Goal: Transaction & Acquisition: Purchase product/service

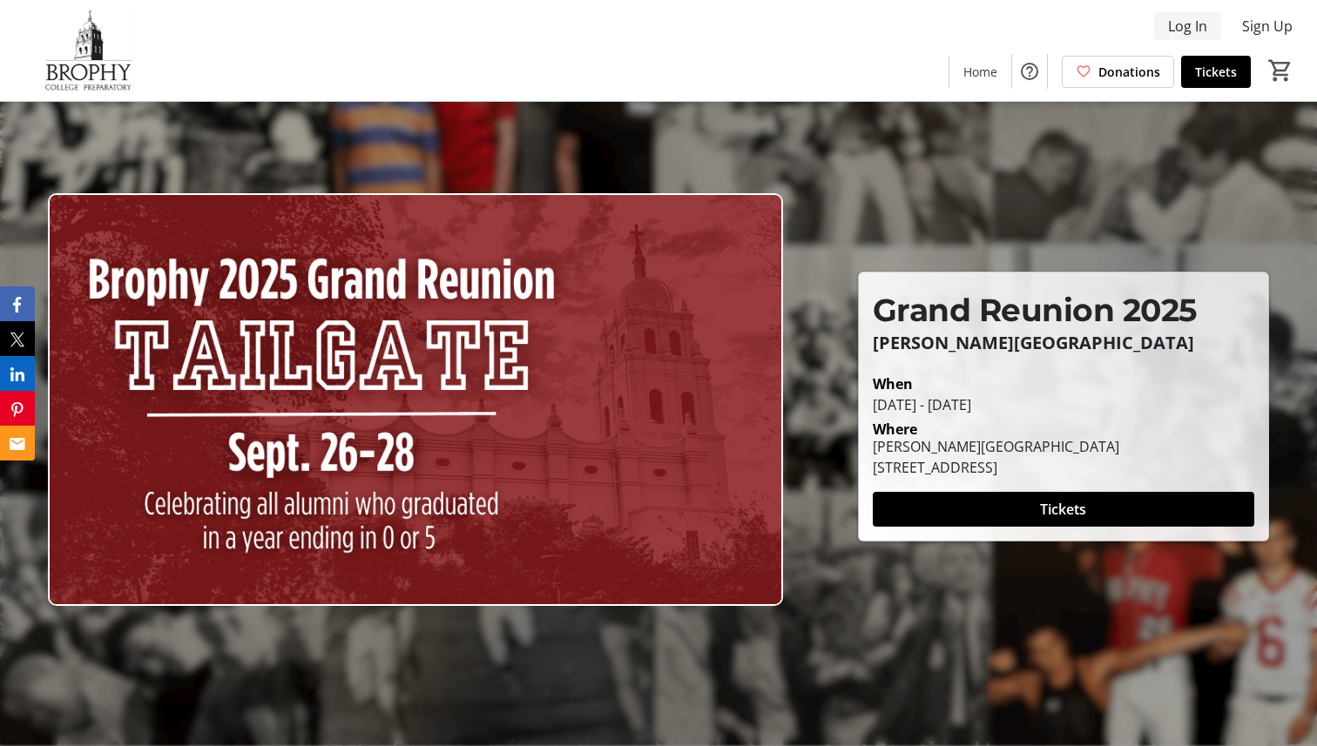
click at [1029, 13] on span at bounding box center [1187, 26] width 67 height 42
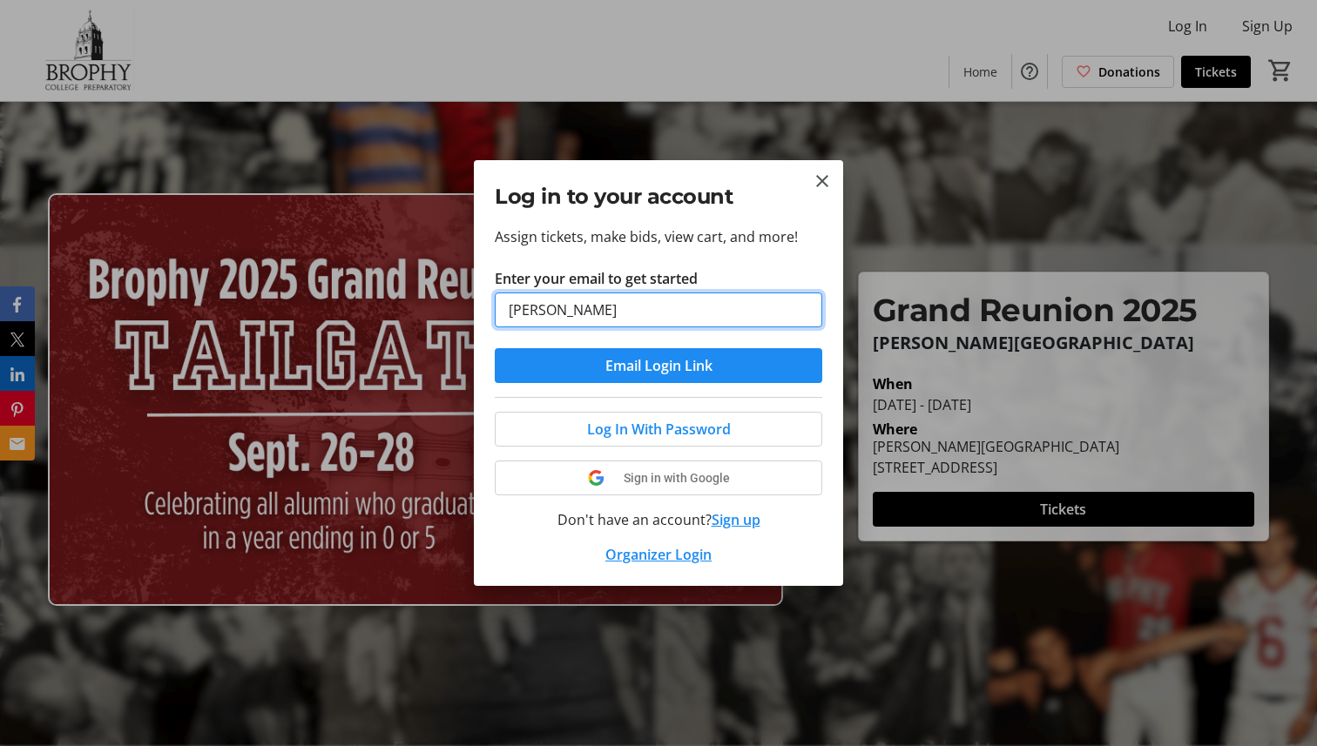
type input "[PERSON_NAME][EMAIL_ADDRESS][PERSON_NAME][DOMAIN_NAME]"
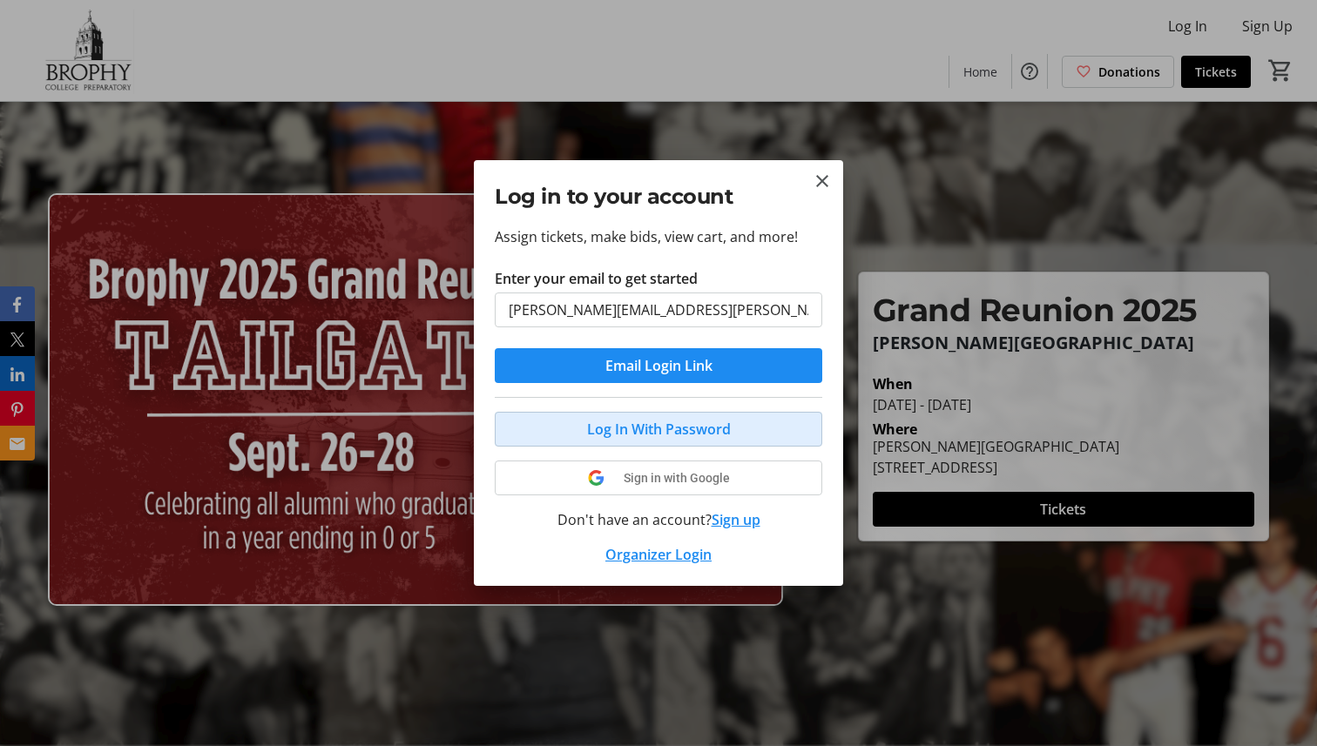
click at [645, 428] on span "Log In With Password" at bounding box center [659, 429] width 144 height 21
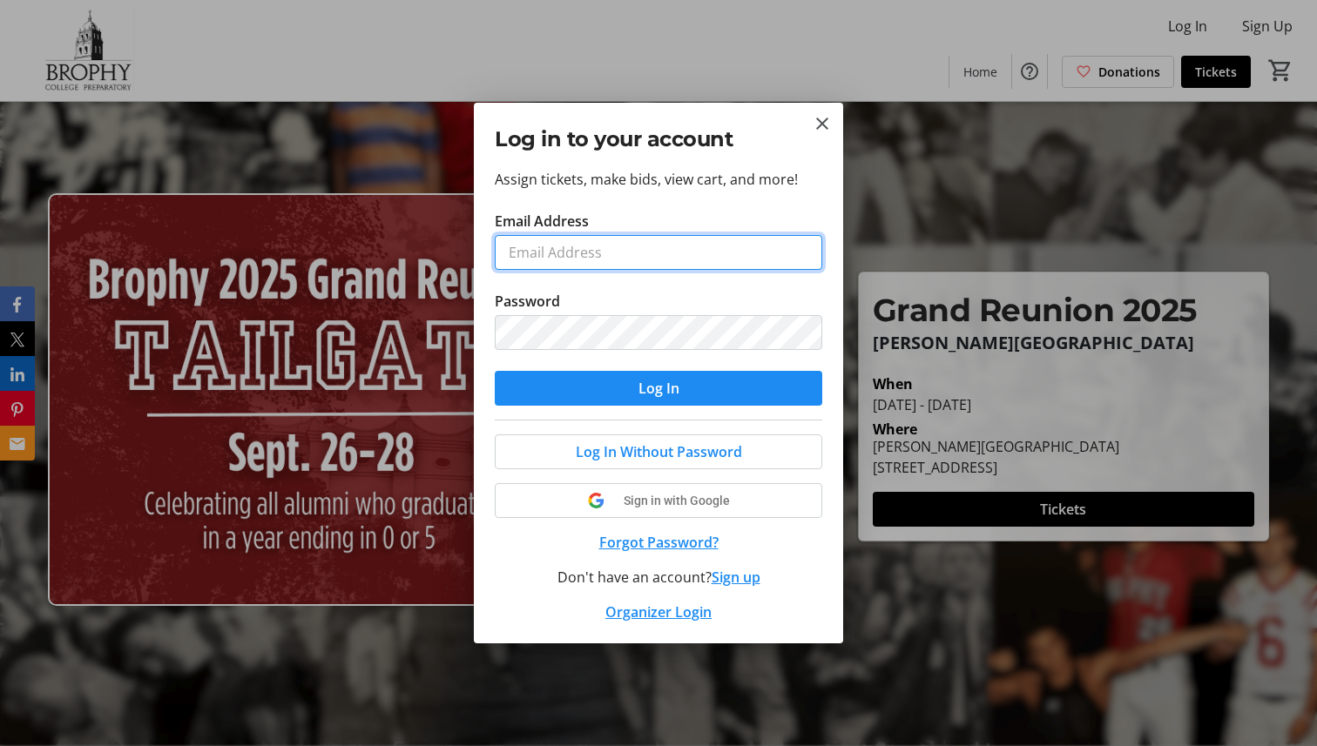
click at [637, 264] on input "Email Address" at bounding box center [658, 252] width 327 height 35
type input "[PERSON_NAME][EMAIL_ADDRESS][PERSON_NAME][DOMAIN_NAME]"
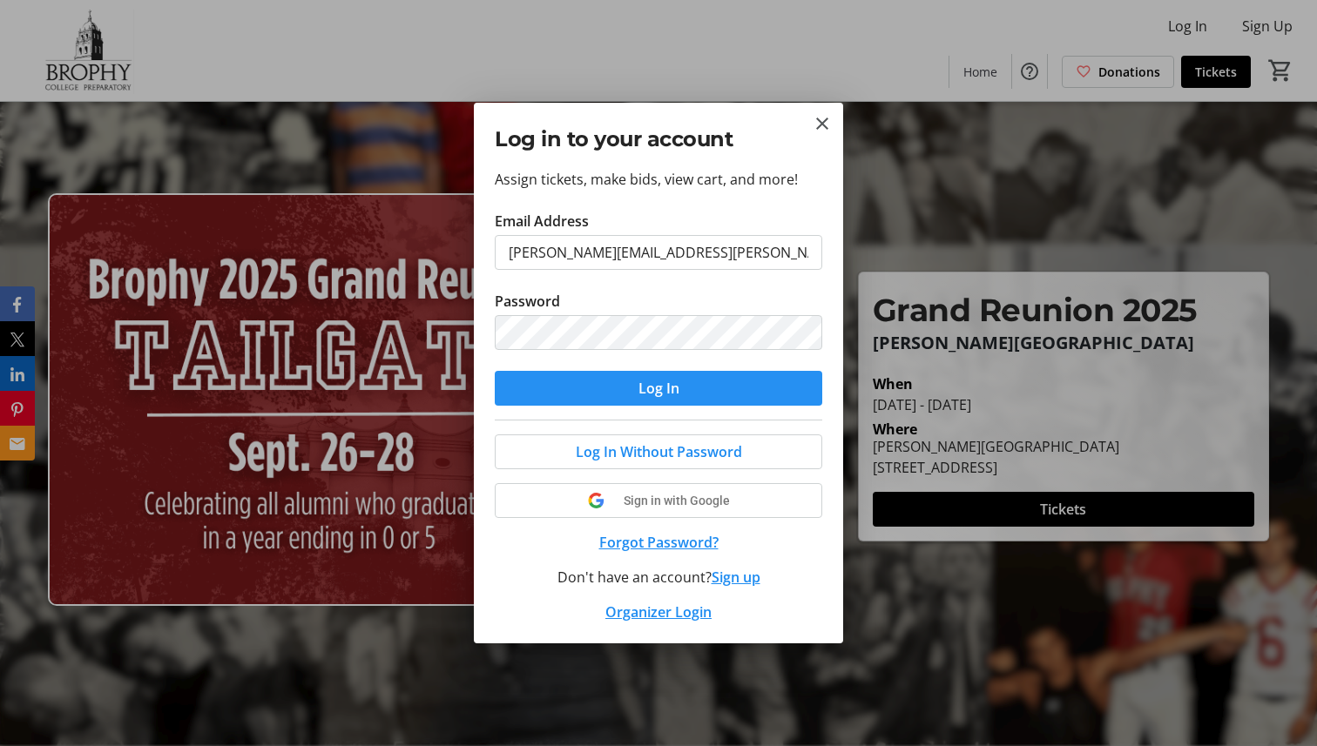
click at [682, 381] on span "submit" at bounding box center [658, 389] width 327 height 42
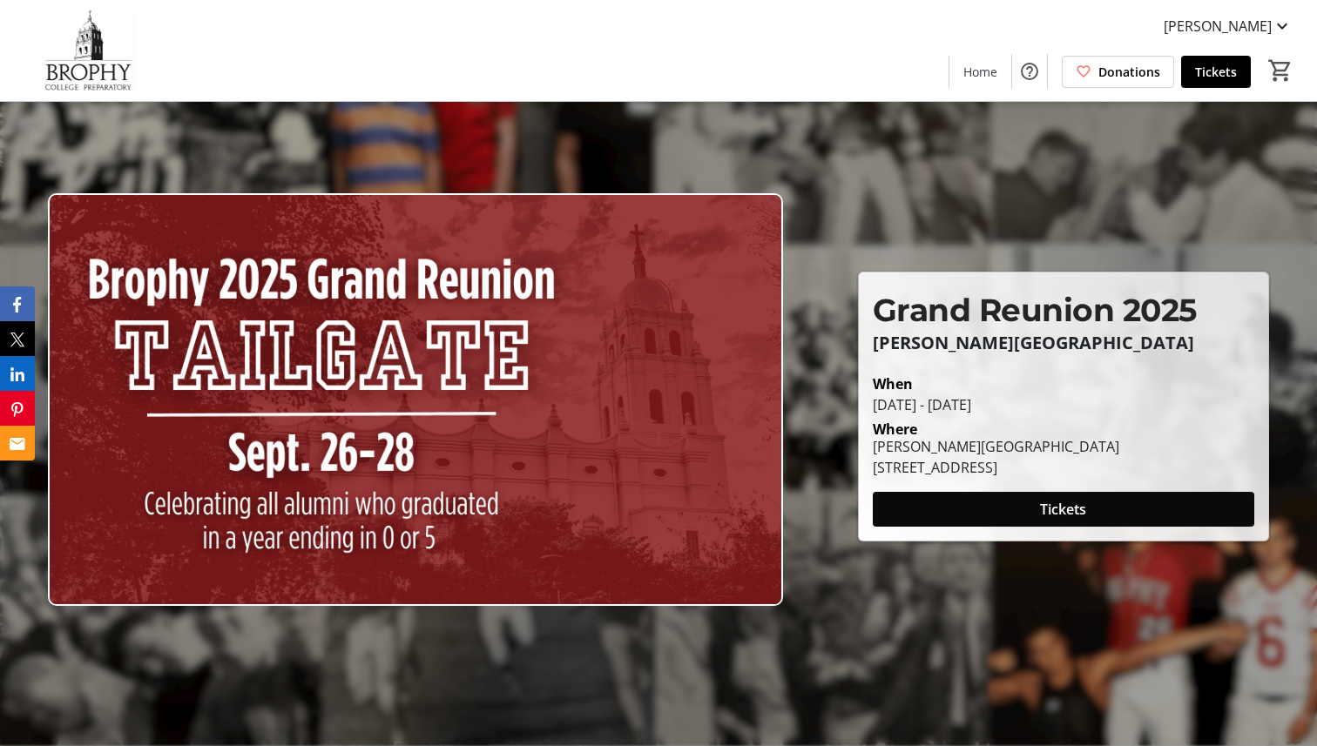
click at [1015, 515] on span at bounding box center [1063, 510] width 381 height 42
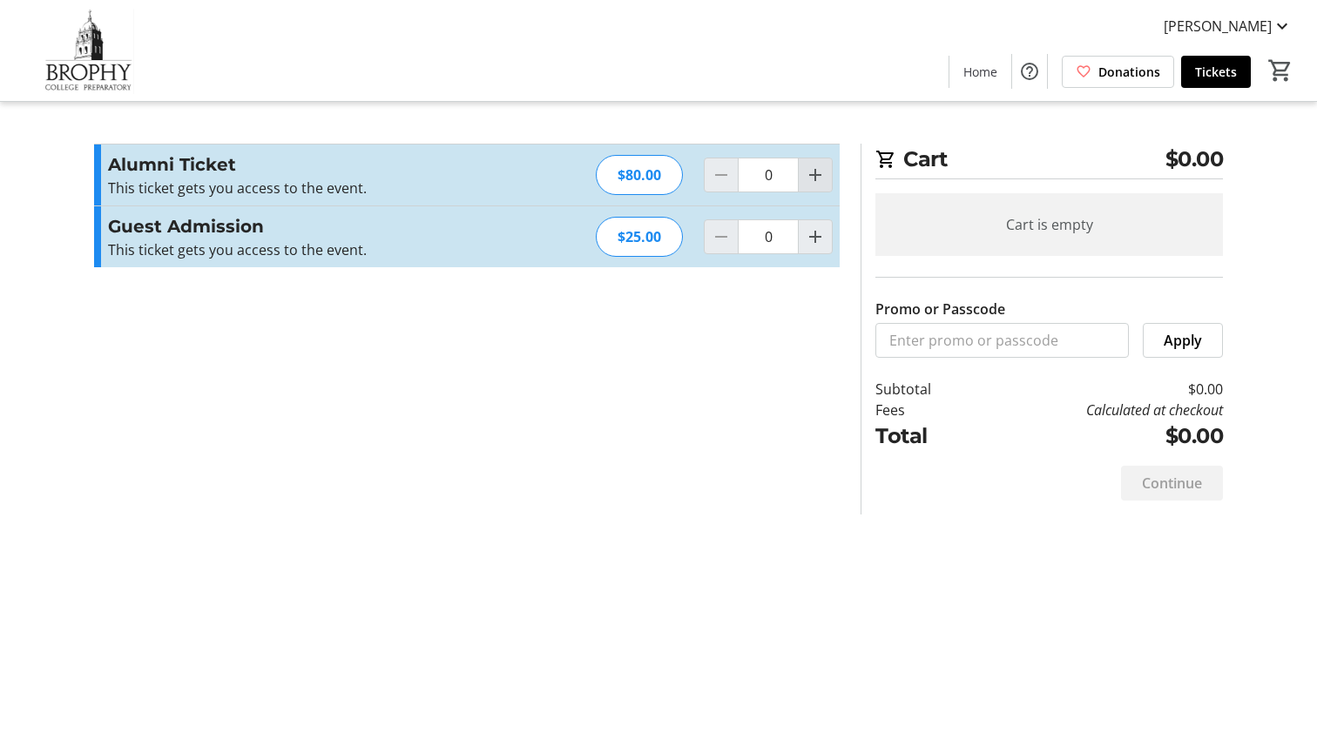
click at [814, 176] on mat-icon "Increment by one" at bounding box center [815, 175] width 21 height 21
type input "1"
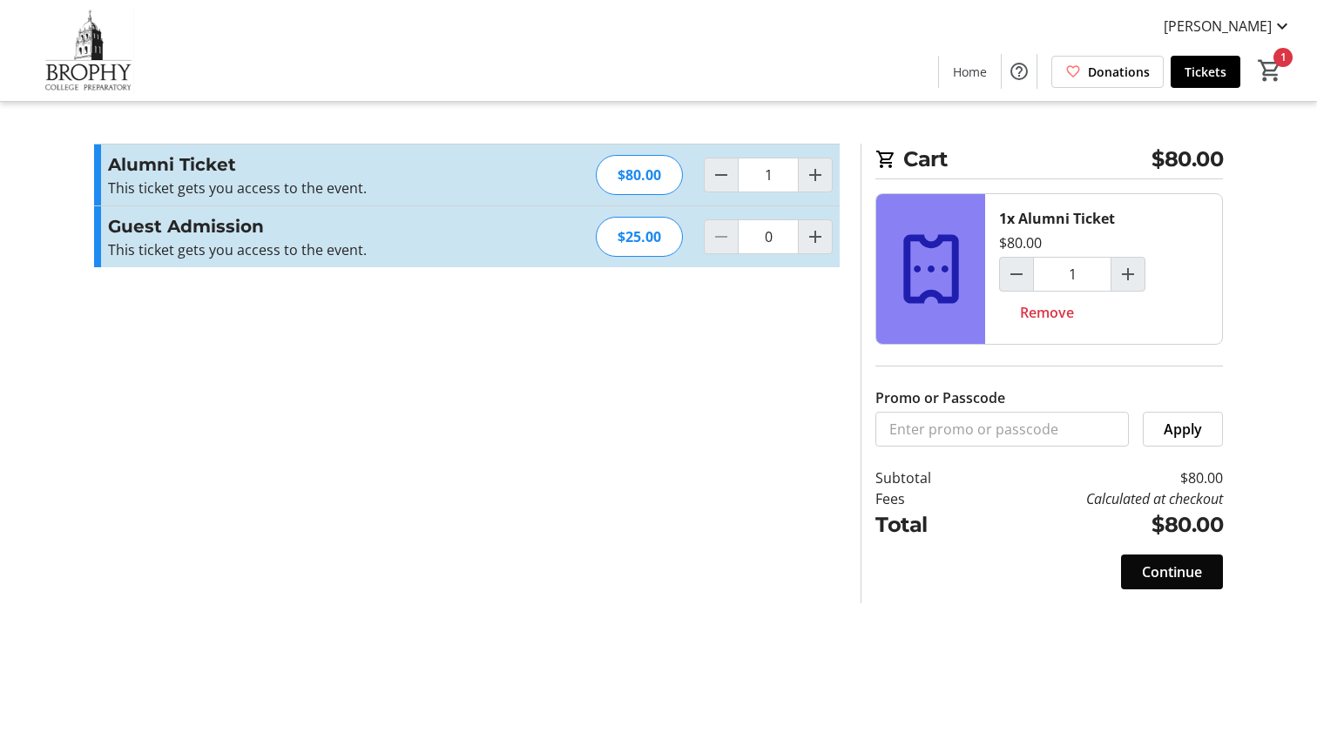
click at [1029, 574] on span "Continue" at bounding box center [1172, 572] width 60 height 21
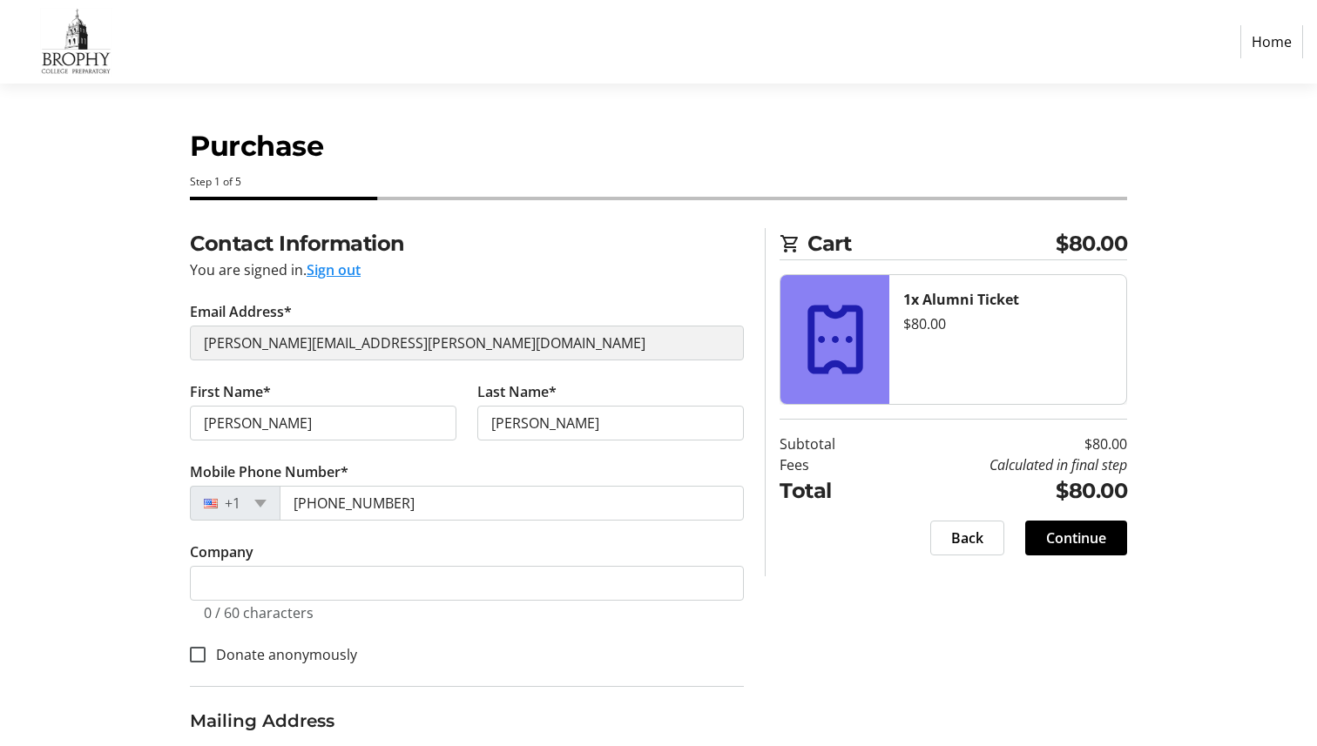
select select "US"
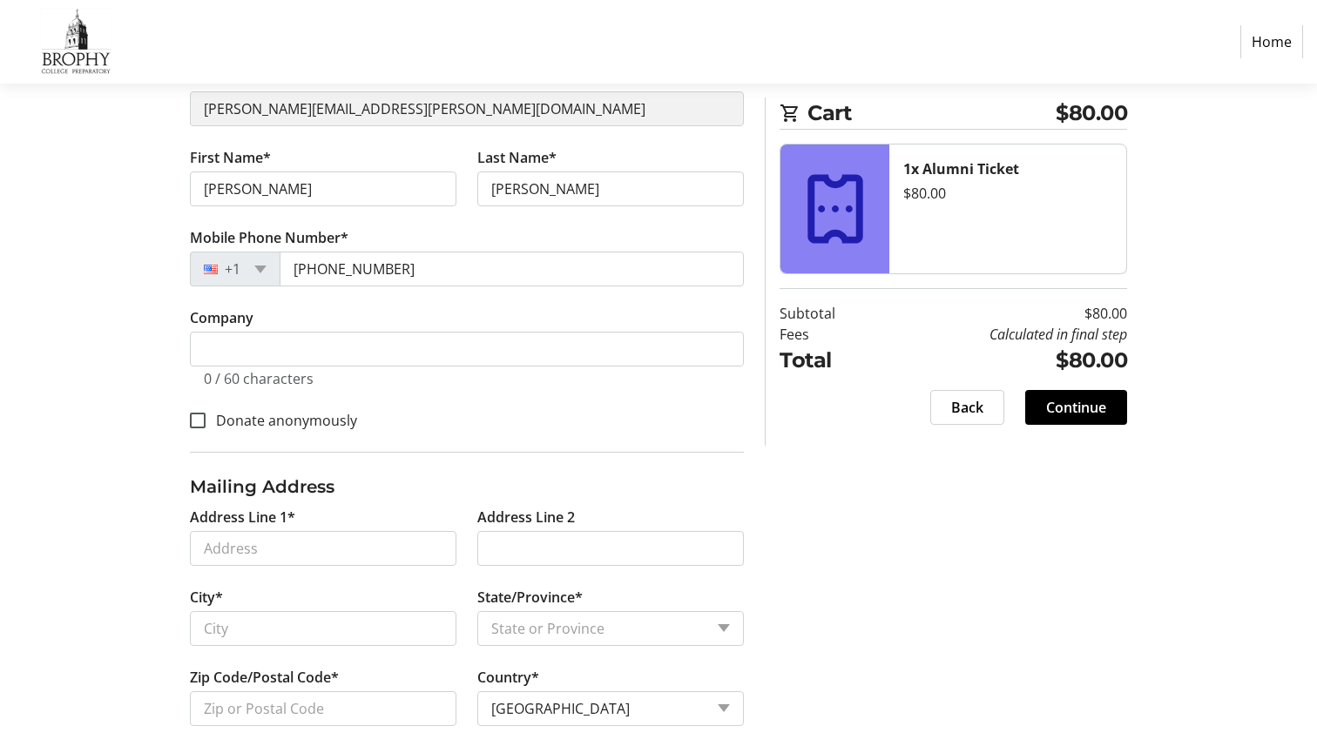
scroll to position [242, 0]
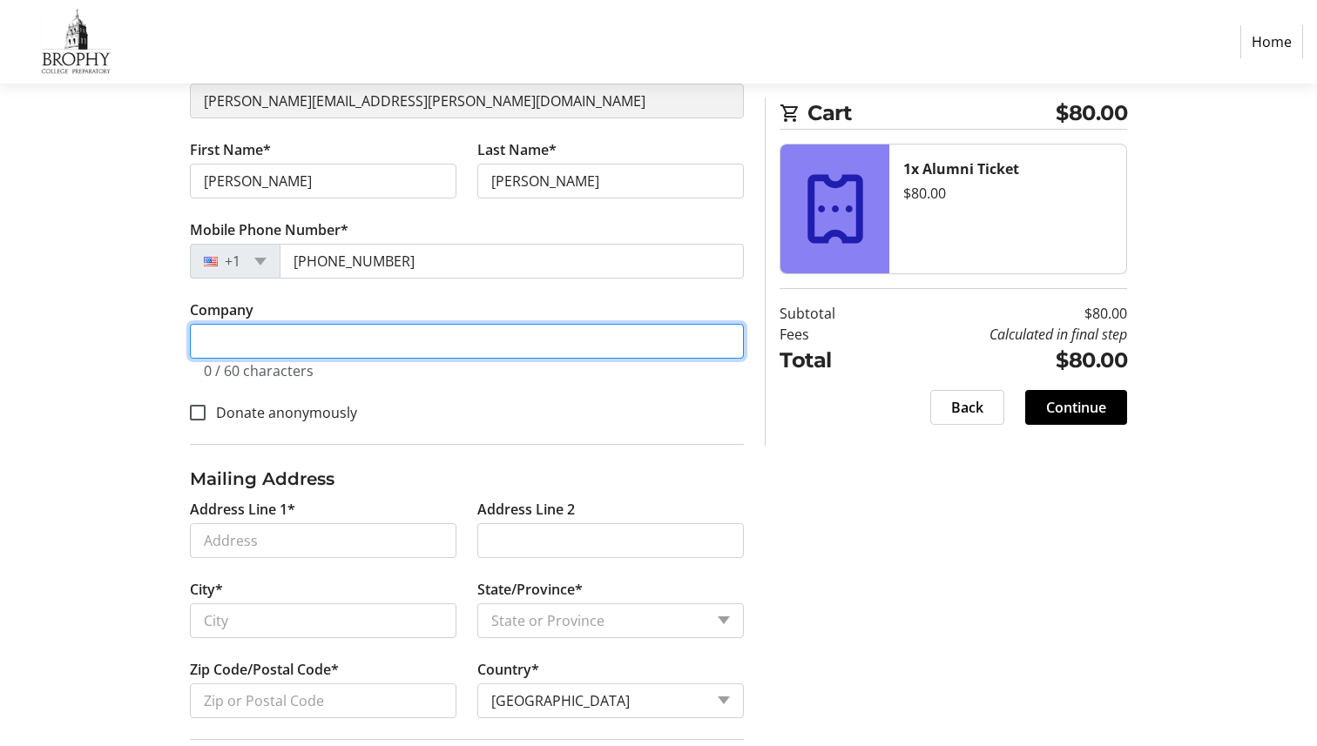
click at [478, 336] on input "Company" at bounding box center [467, 341] width 554 height 35
type input "Guidance Physical Therapy & Wellness"
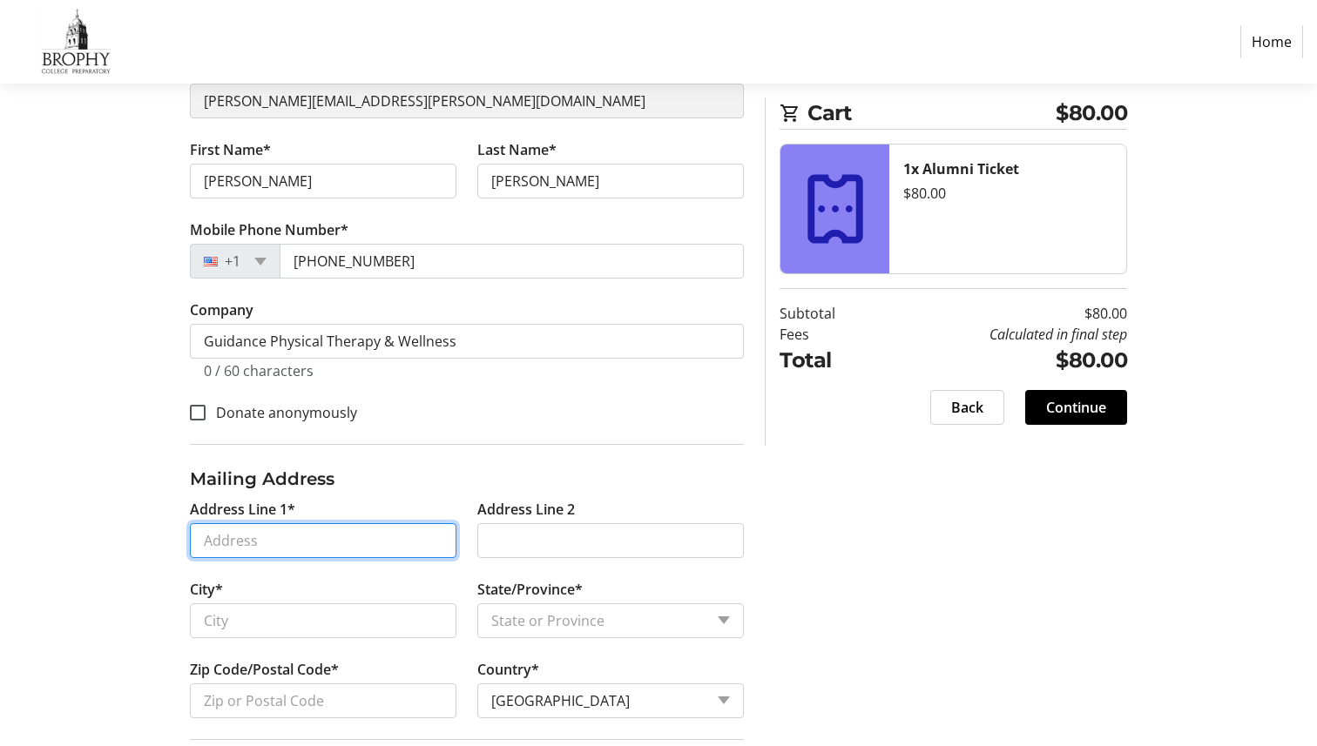
type input "[STREET_ADDRESS]"
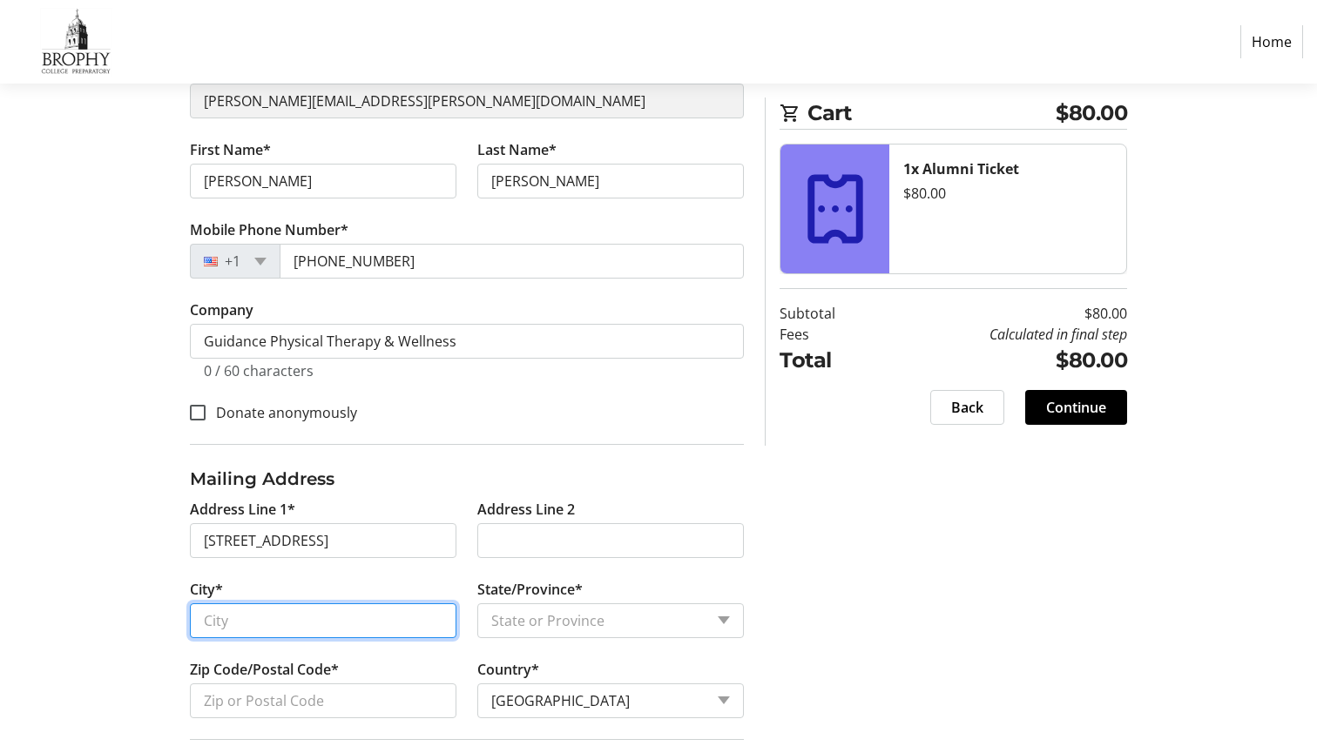
type input "Phoenix"
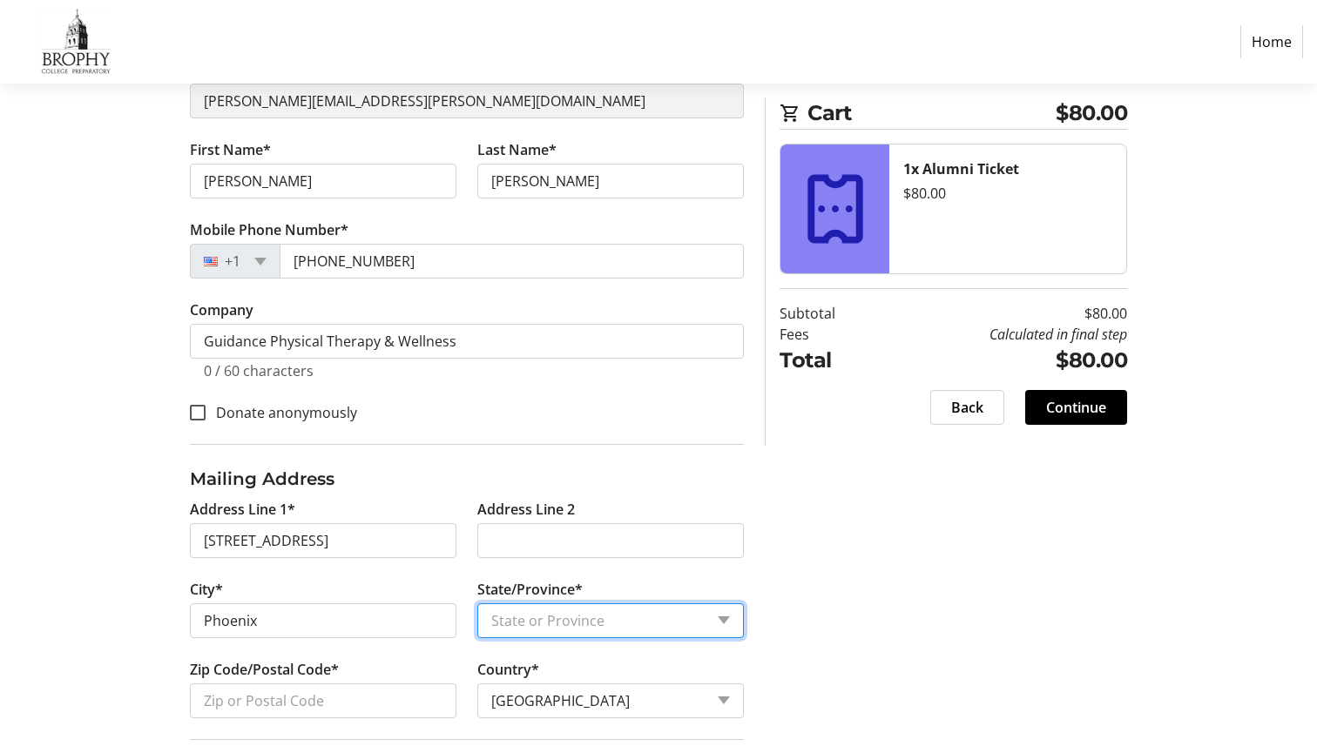
select select "AZ"
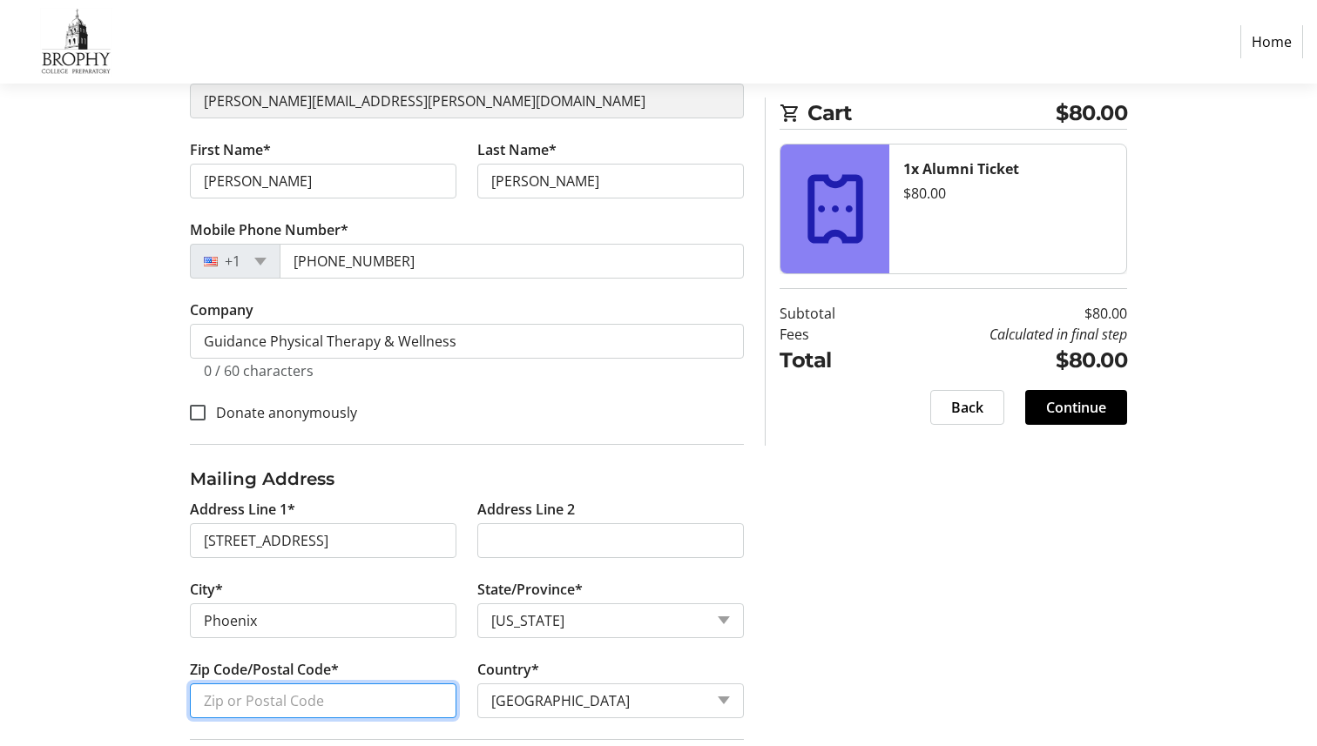
type input "85021"
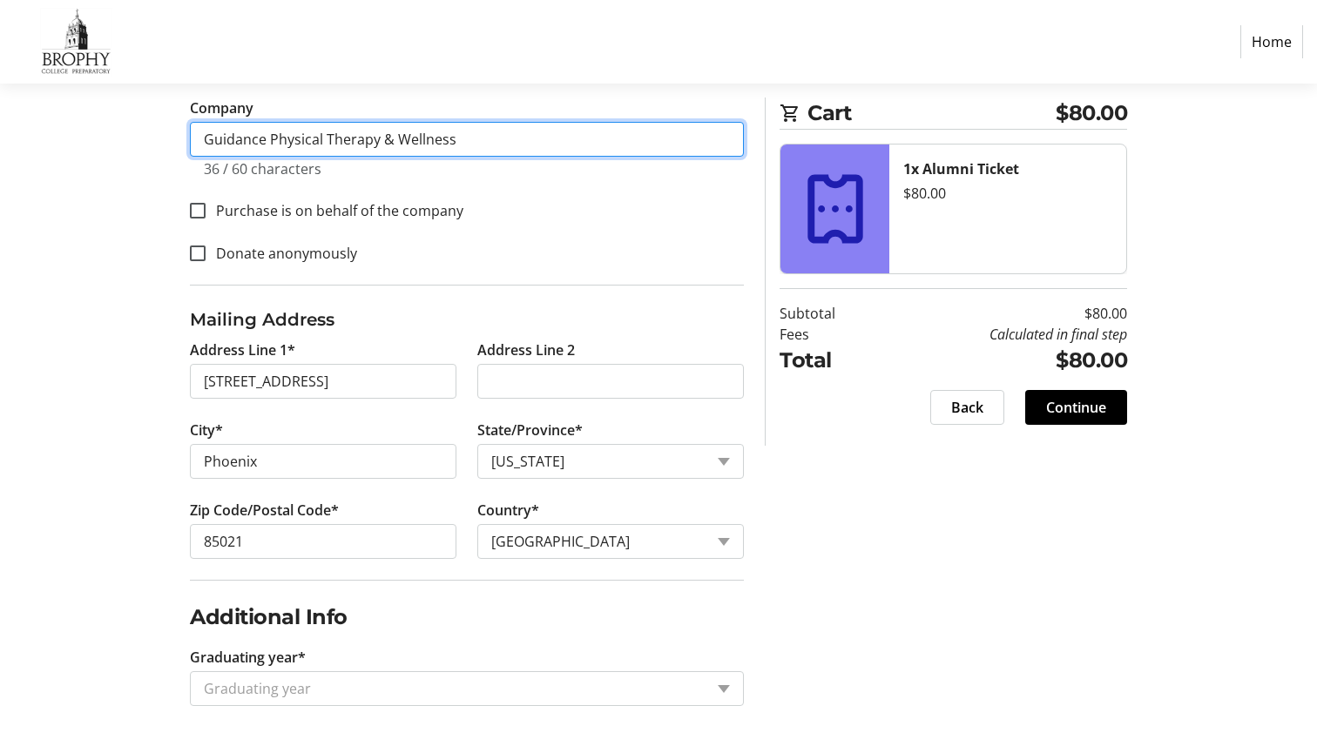
scroll to position [446, 0]
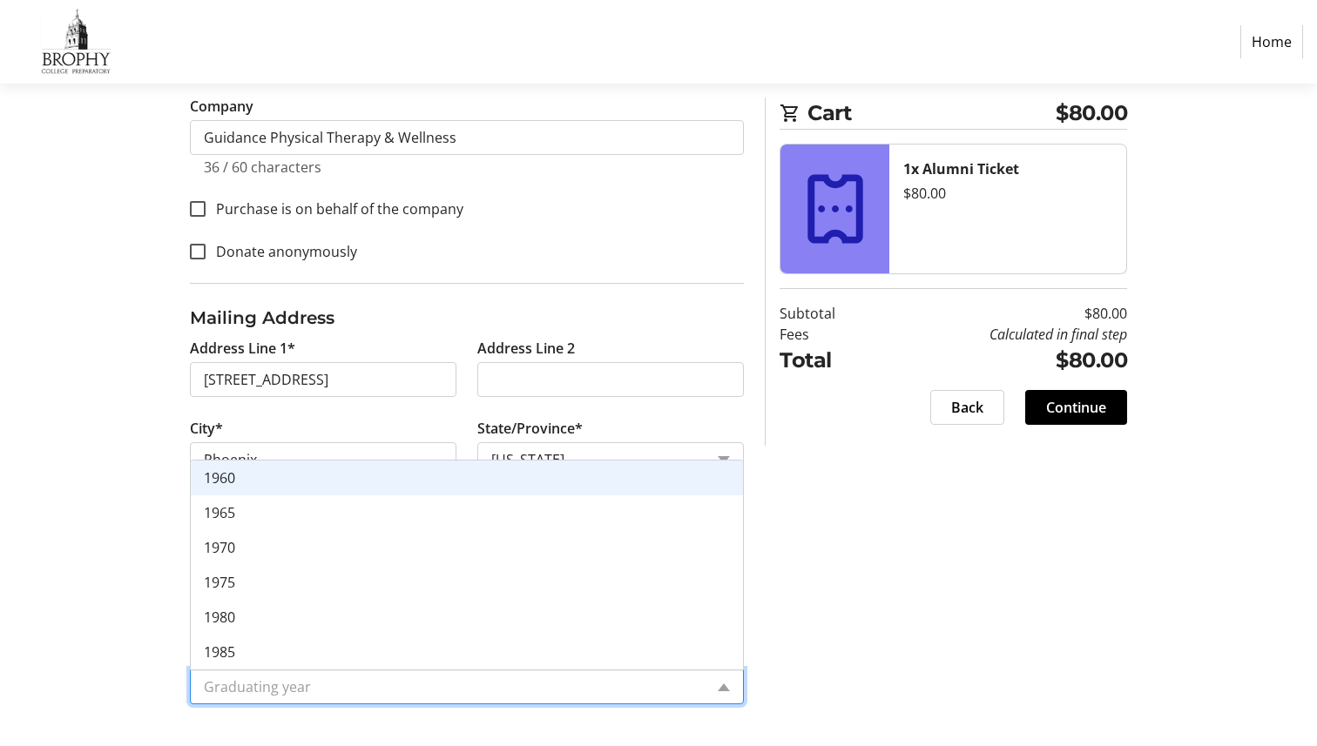
click at [415, 605] on input "Graduating year*" at bounding box center [454, 687] width 500 height 21
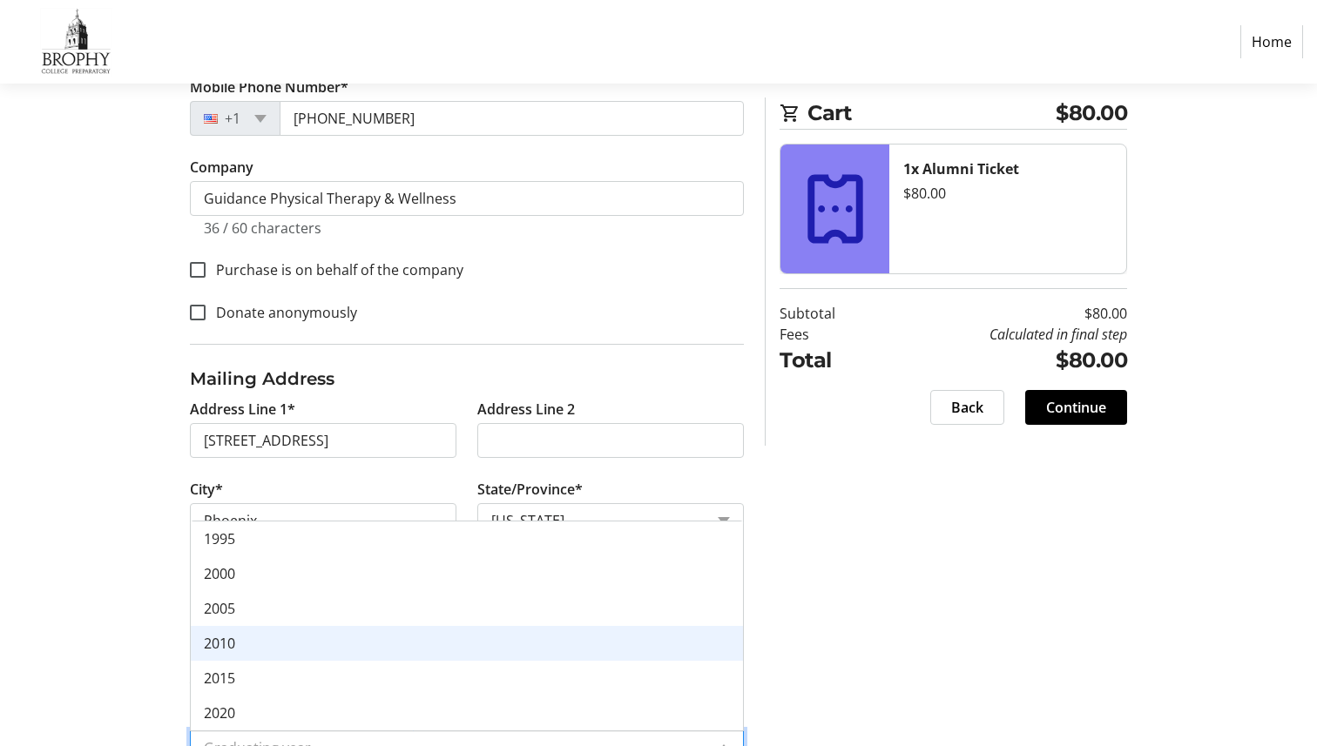
scroll to position [372, 0]
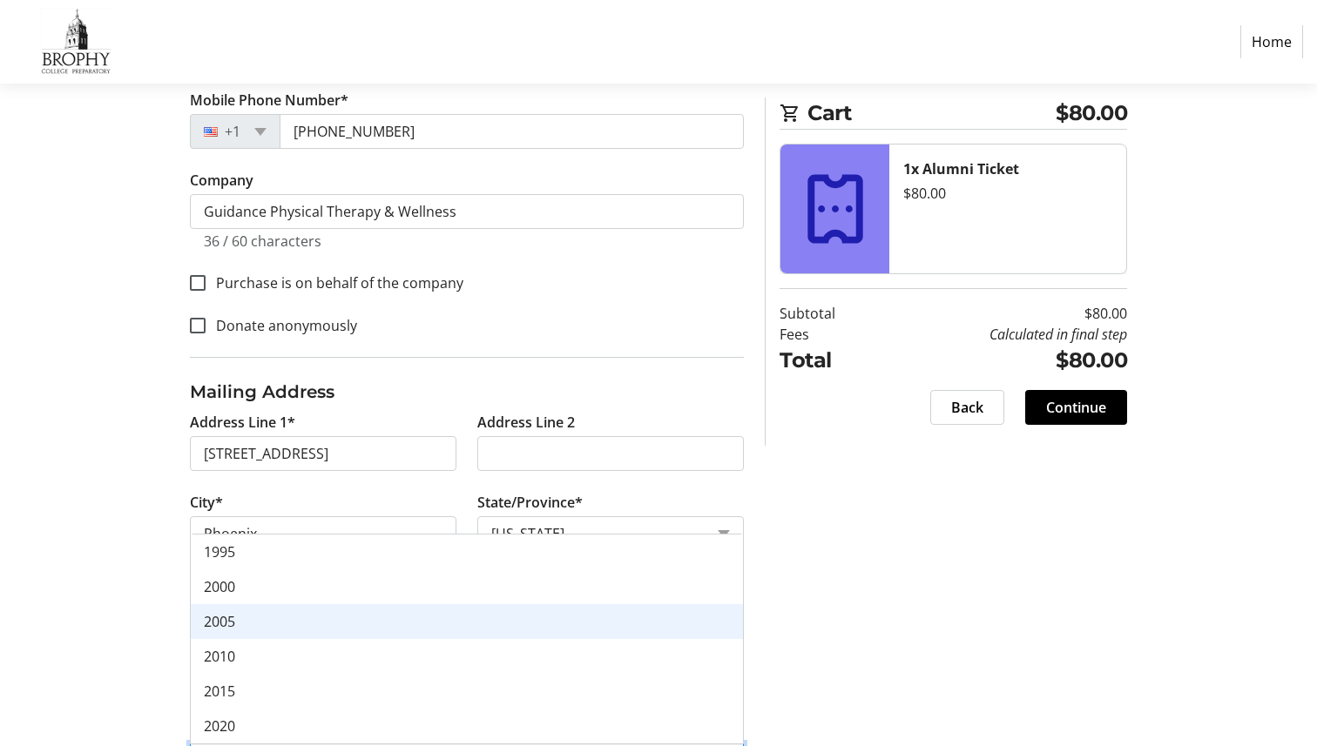
click at [367, 605] on div "2005" at bounding box center [467, 621] width 552 height 35
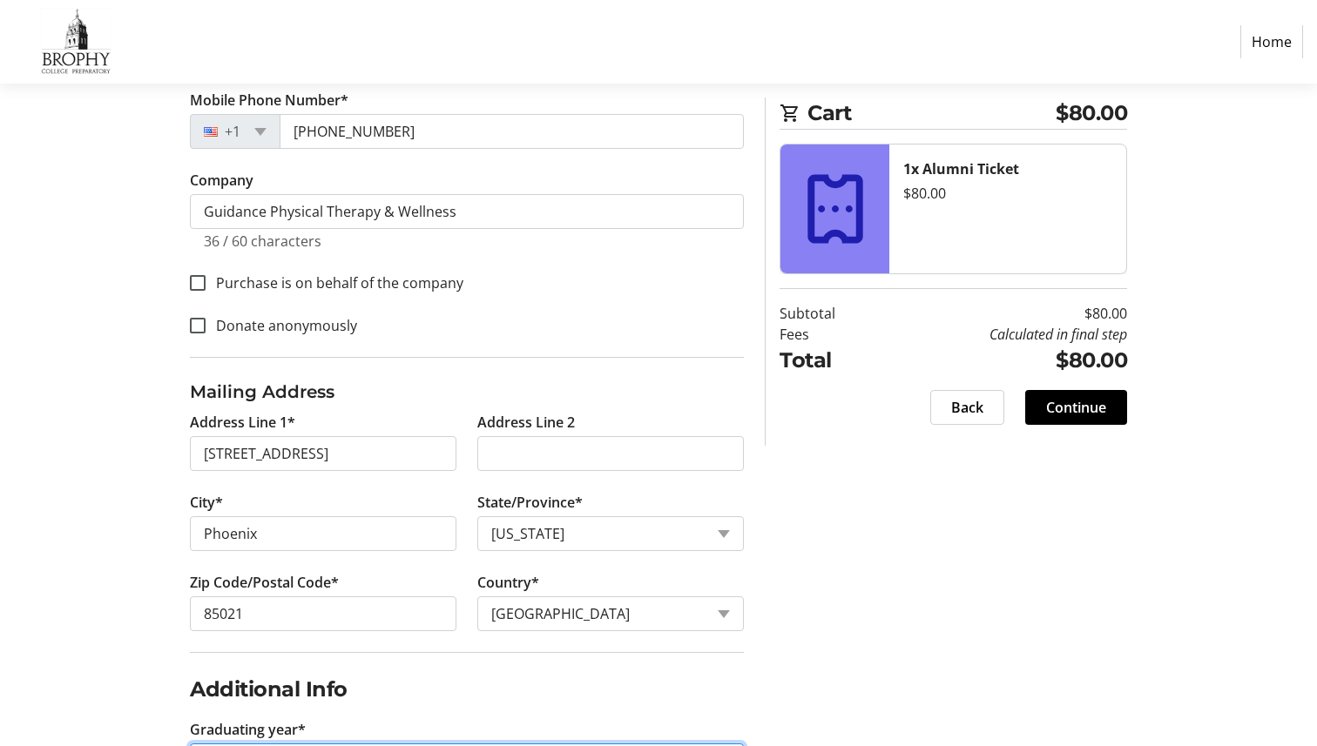
scroll to position [446, 0]
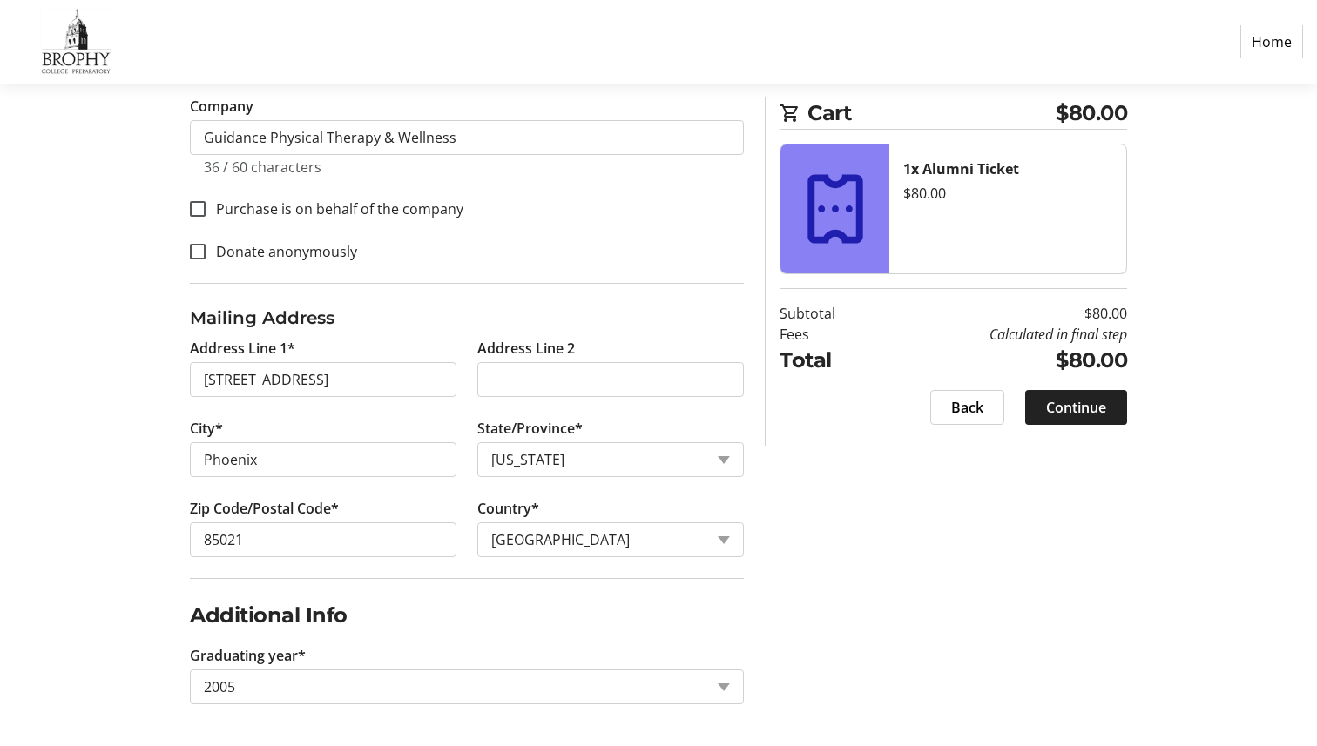
click at [1029, 414] on span "Continue" at bounding box center [1076, 407] width 60 height 21
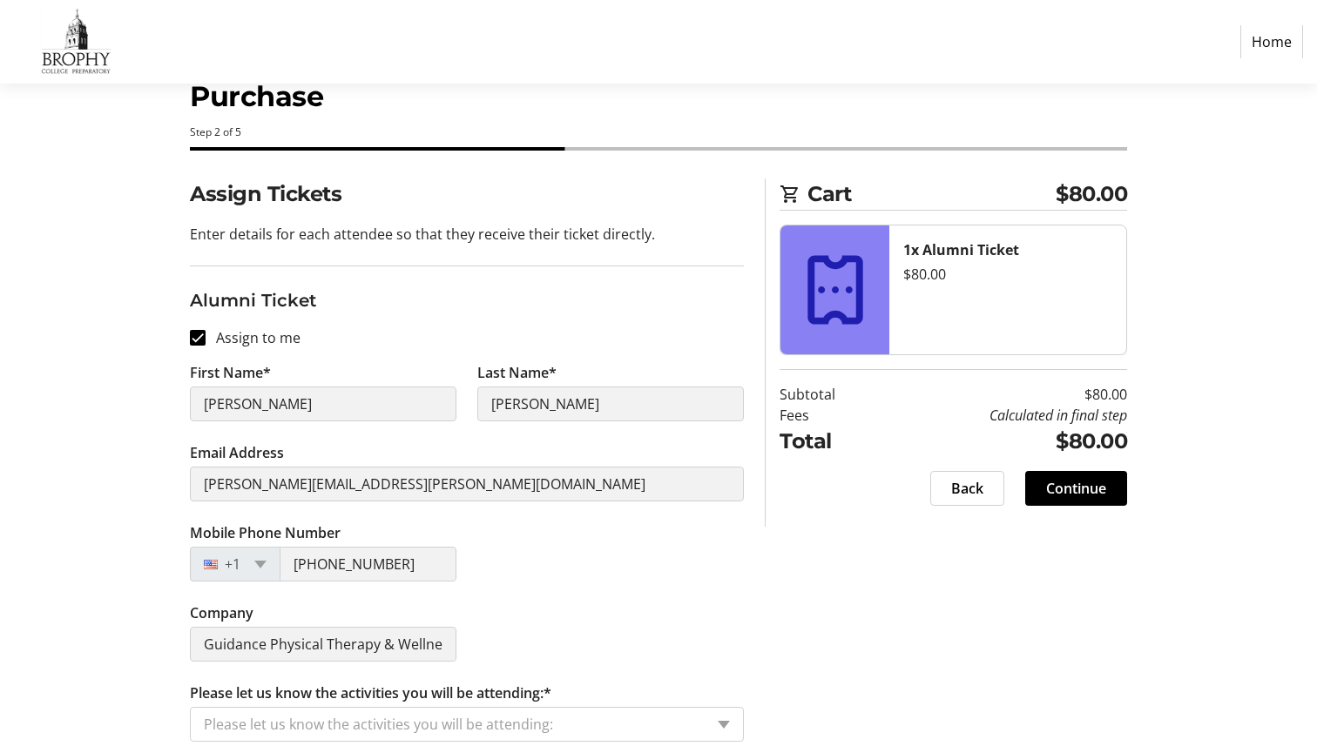
scroll to position [66, 0]
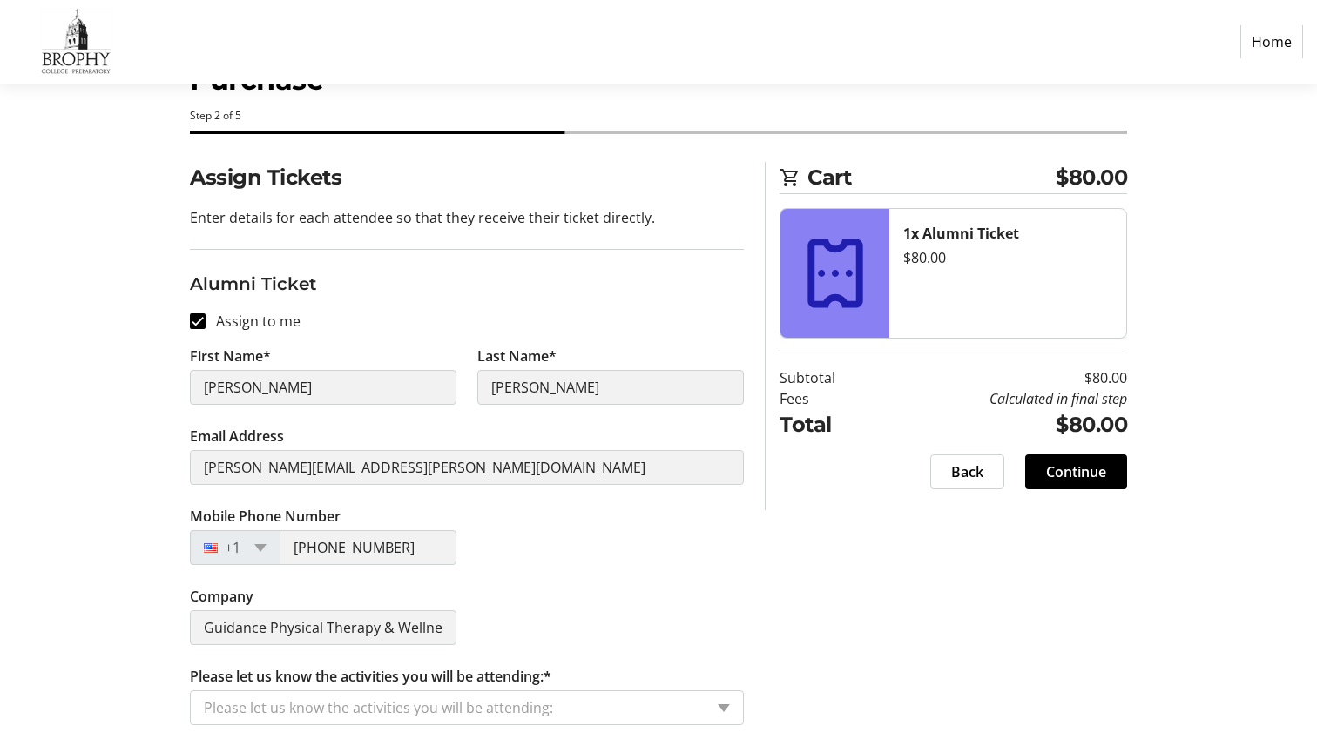
click at [572, 605] on input "Please let us know the activities you will be attending:*" at bounding box center [454, 708] width 500 height 21
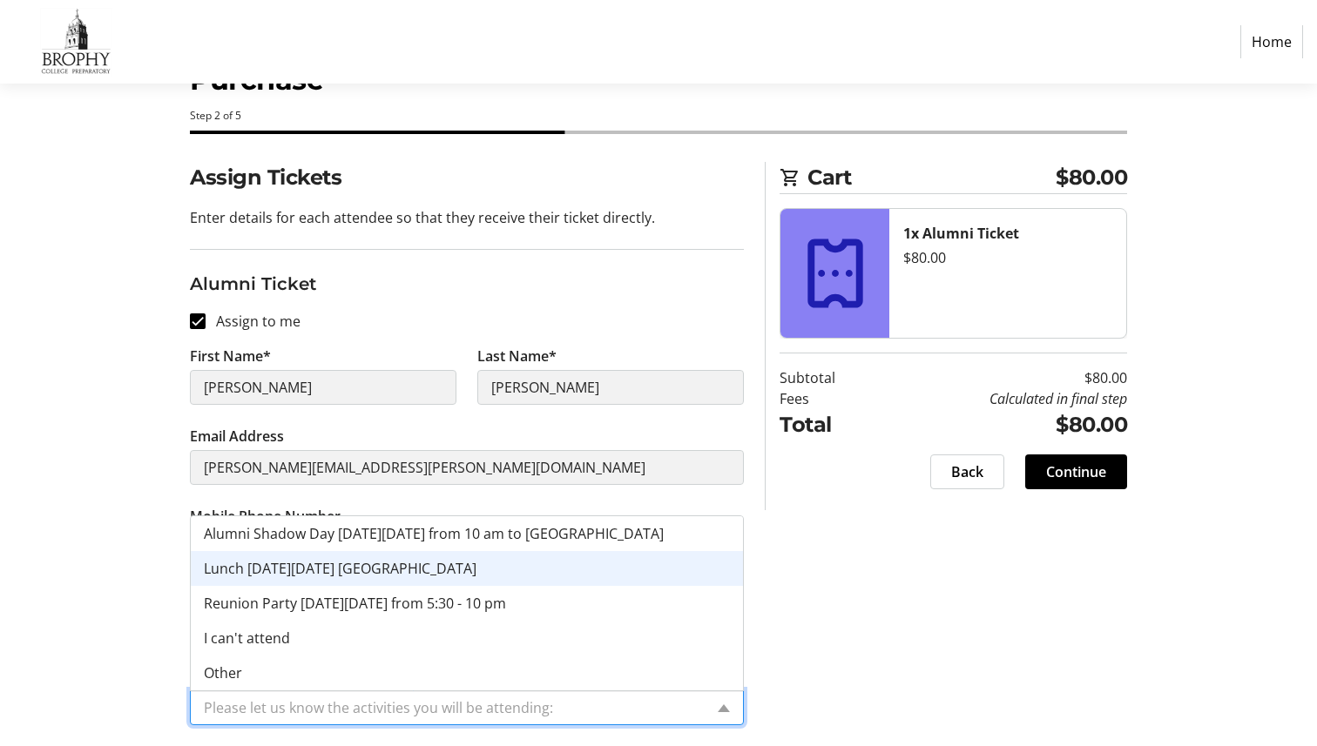
click at [522, 563] on div "Lunch [DATE][DATE] [GEOGRAPHIC_DATA]" at bounding box center [467, 568] width 552 height 35
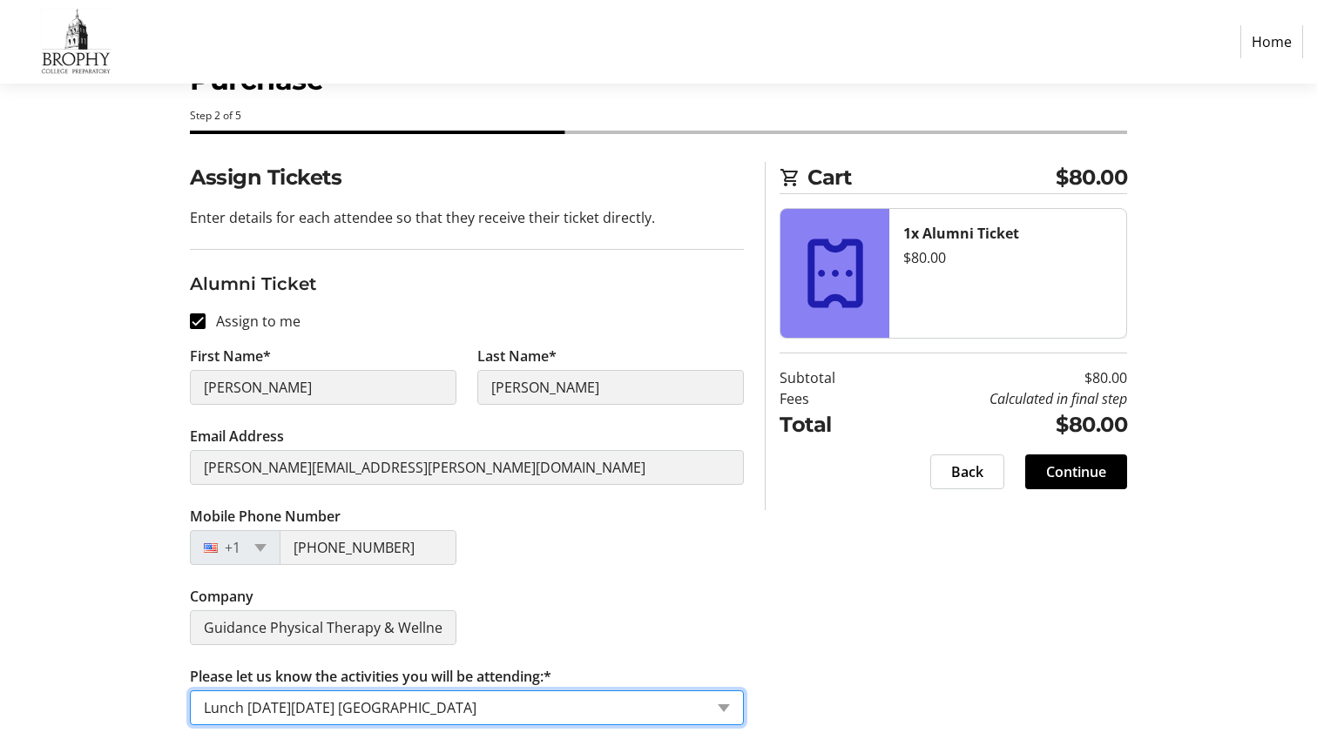
click at [447, 605] on input "Please let us know the activities you will be attending:*" at bounding box center [454, 708] width 500 height 21
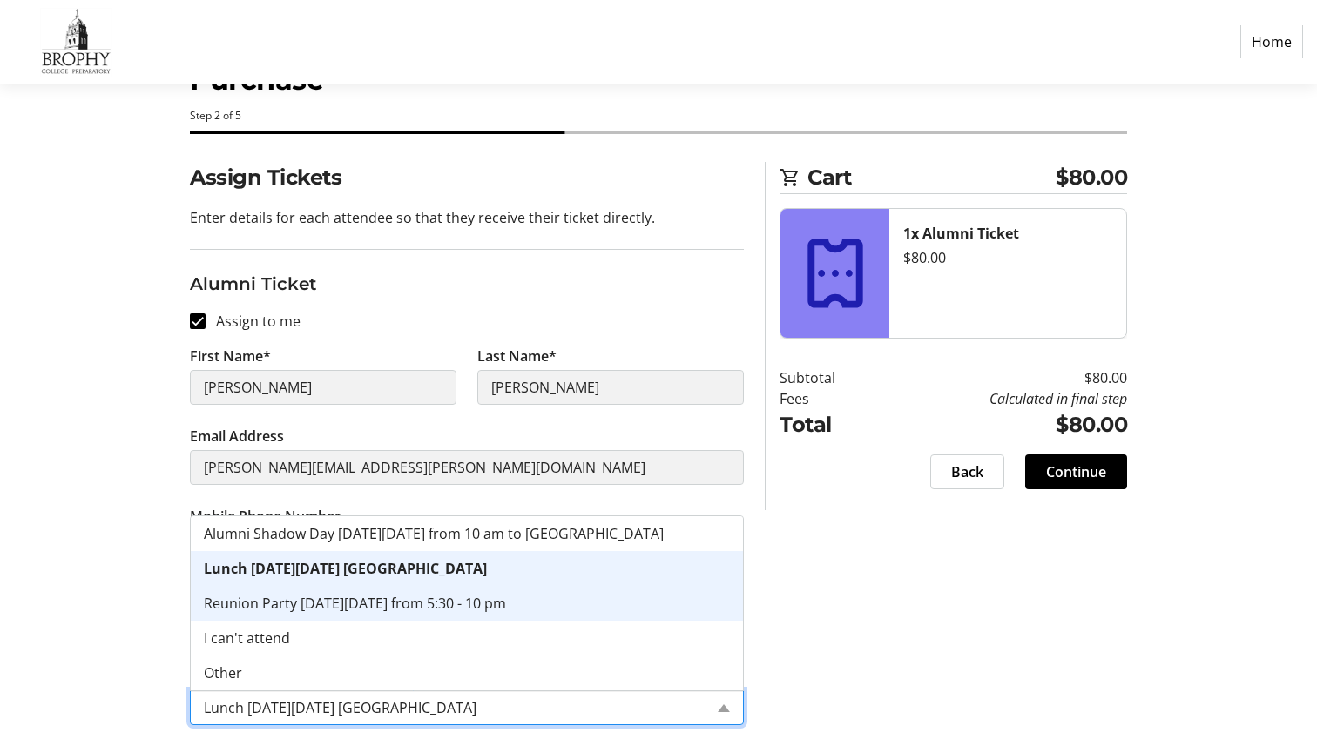
click at [450, 605] on span "Reunion Party [DATE][DATE] from 5:30 - 10 pm" at bounding box center [355, 603] width 302 height 19
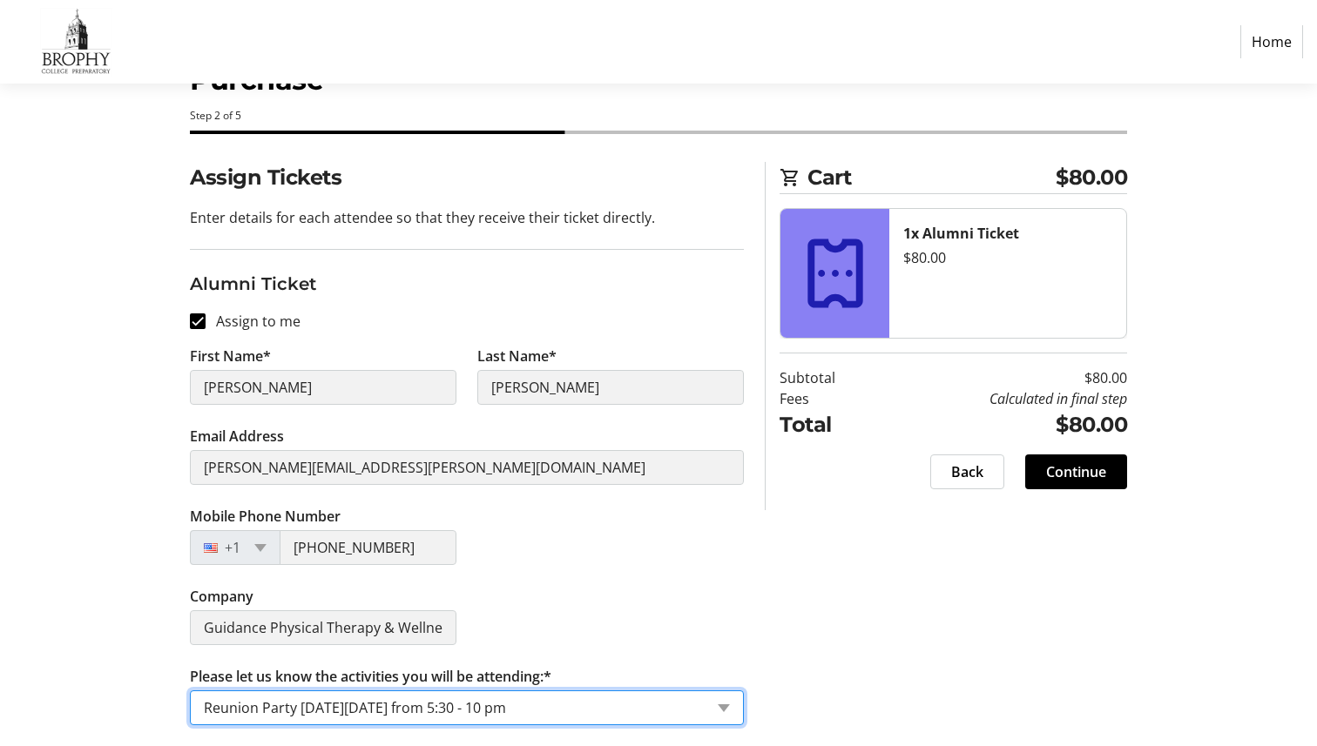
click at [439, 605] on input "Please let us know the activities you will be attending:*" at bounding box center [454, 708] width 500 height 21
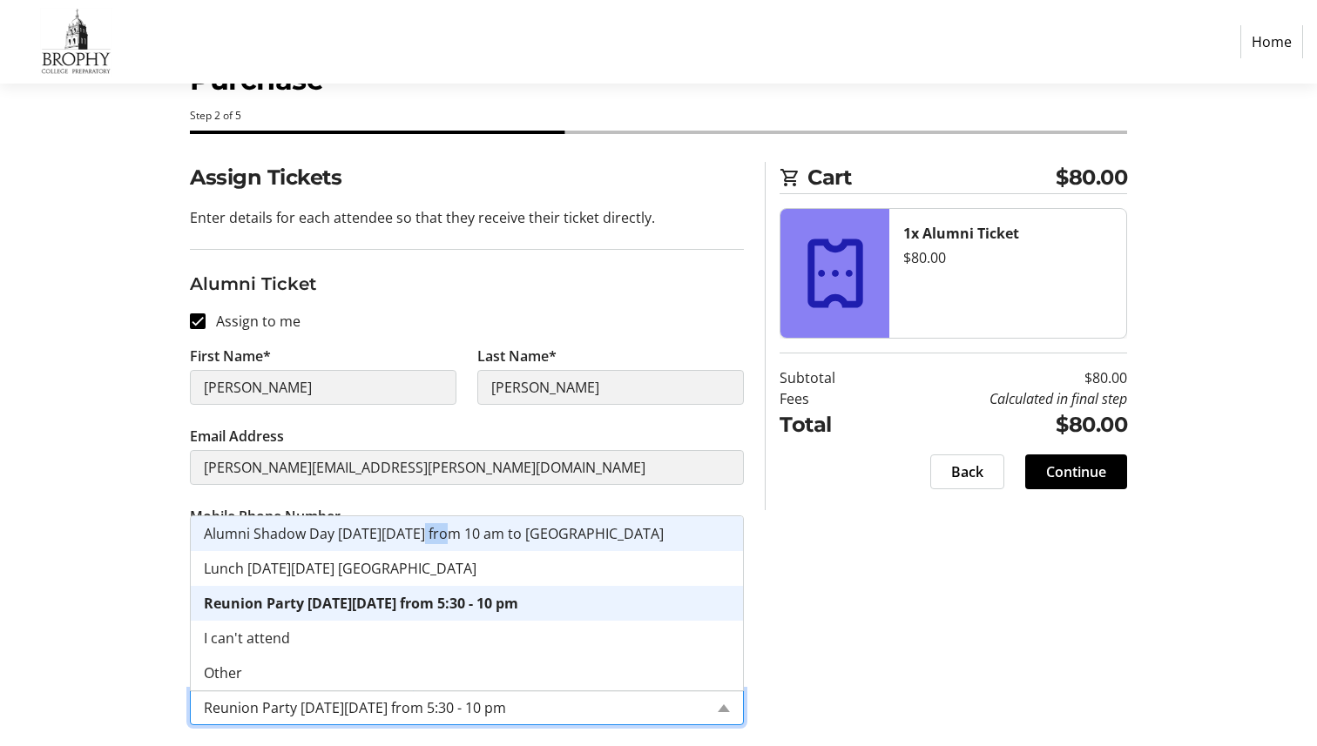
click at [521, 550] on div "Alumni Shadow Day [DATE][DATE] from 10 am to [GEOGRAPHIC_DATA]" at bounding box center [467, 533] width 552 height 35
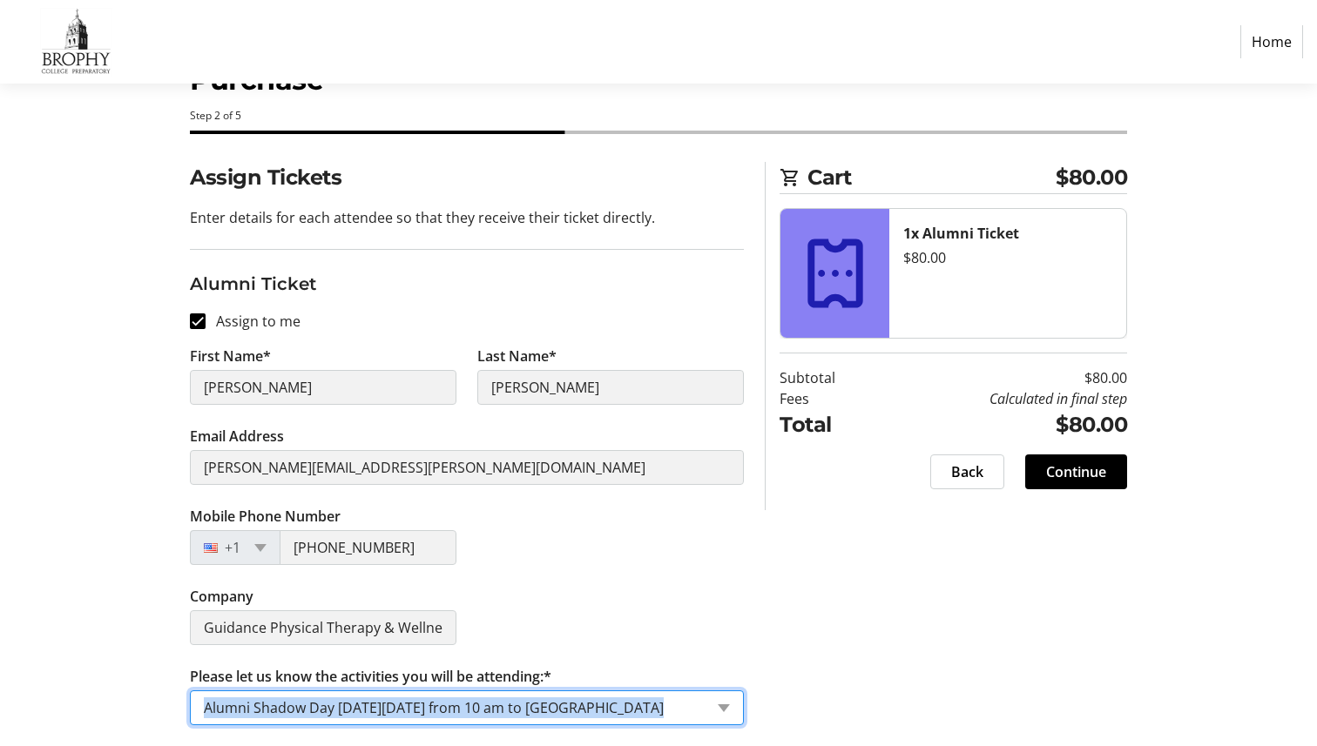
click at [526, 605] on input "Please let us know the activities you will be attending:*" at bounding box center [454, 708] width 500 height 21
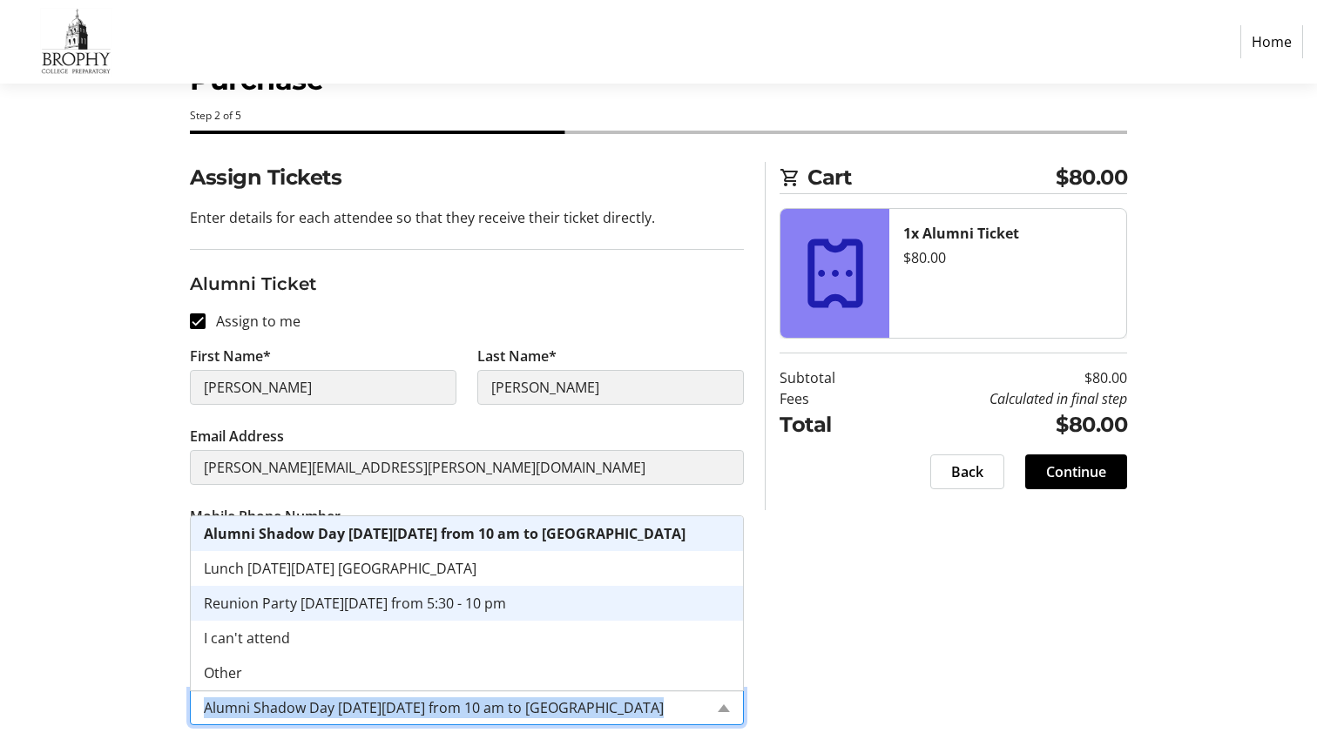
click at [470, 604] on span "Reunion Party [DATE][DATE] from 5:30 - 10 pm" at bounding box center [355, 603] width 302 height 19
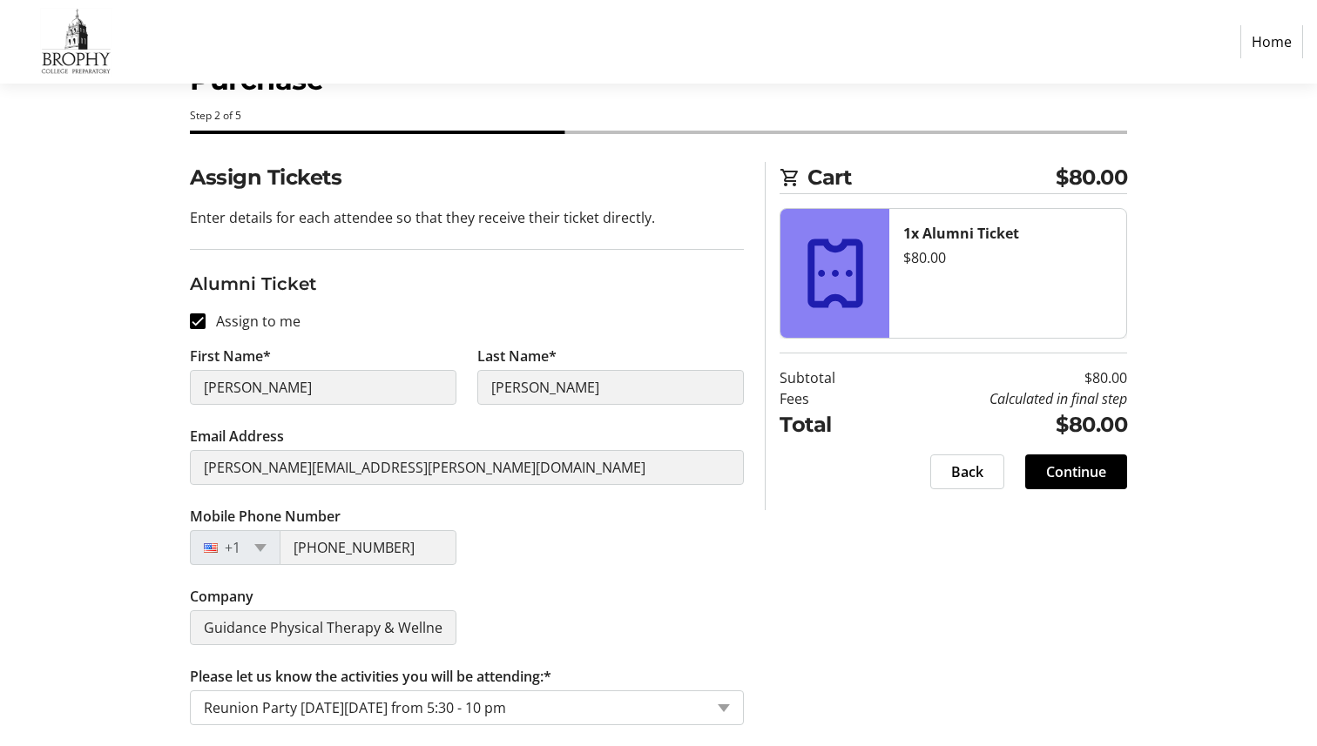
click at [777, 605] on div "Assign Tickets Enter details for each attendee so that they receive their ticke…" at bounding box center [659, 454] width 1150 height 584
click at [563, 605] on input "Please let us know the activities you will be attending:*" at bounding box center [454, 708] width 500 height 21
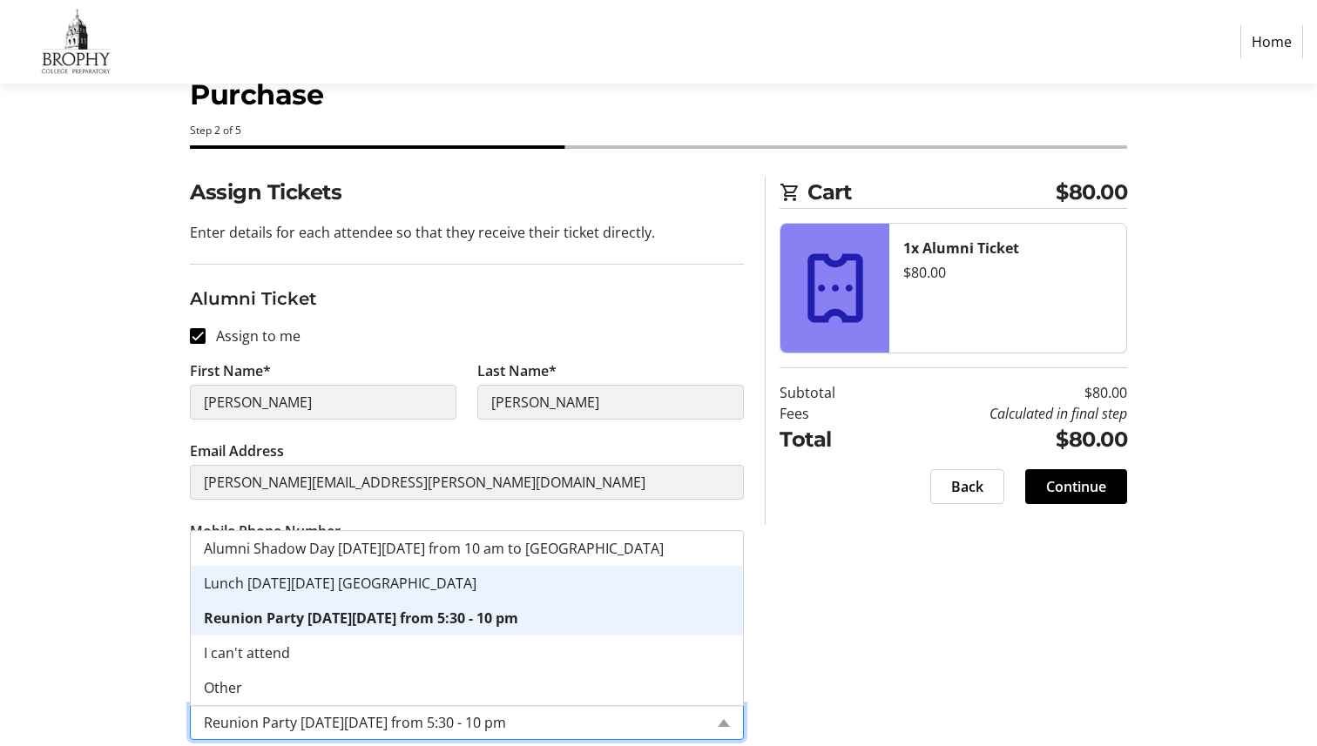
scroll to position [54, 0]
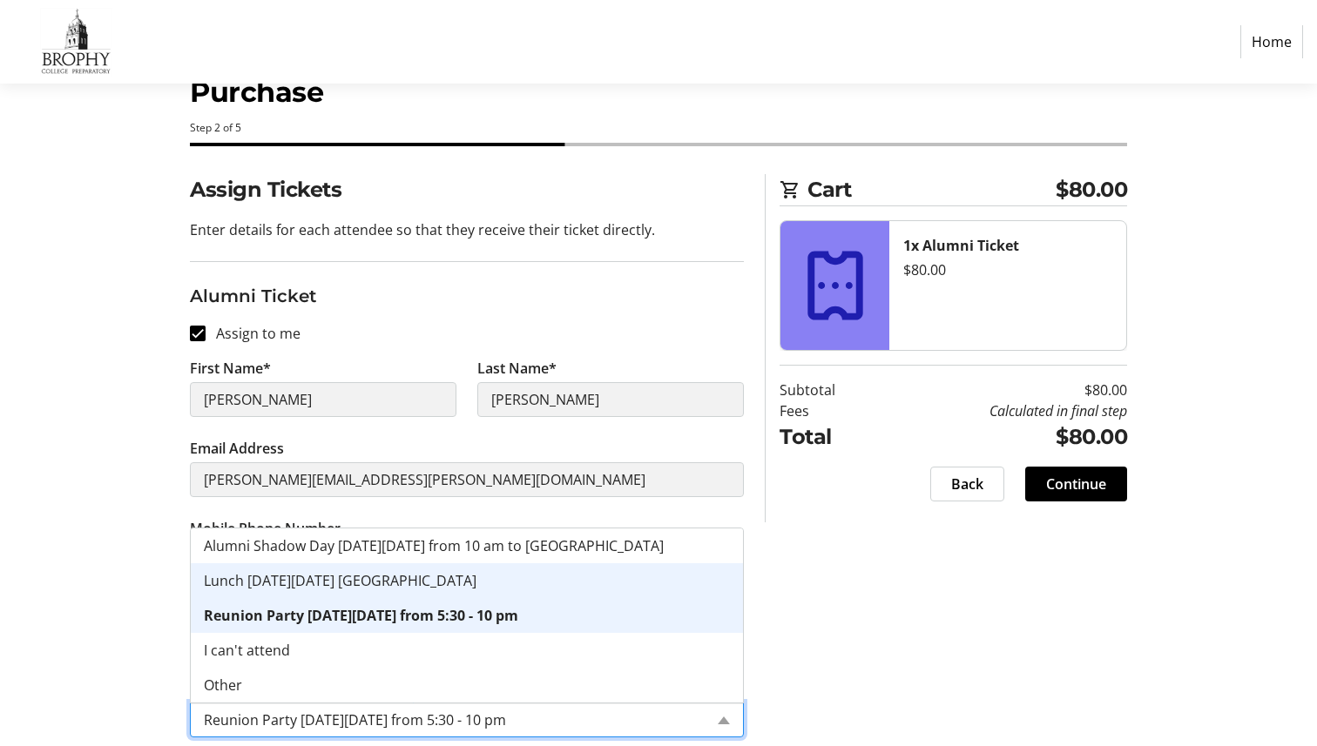
click at [508, 583] on div "Lunch [DATE][DATE] [GEOGRAPHIC_DATA]" at bounding box center [467, 580] width 552 height 35
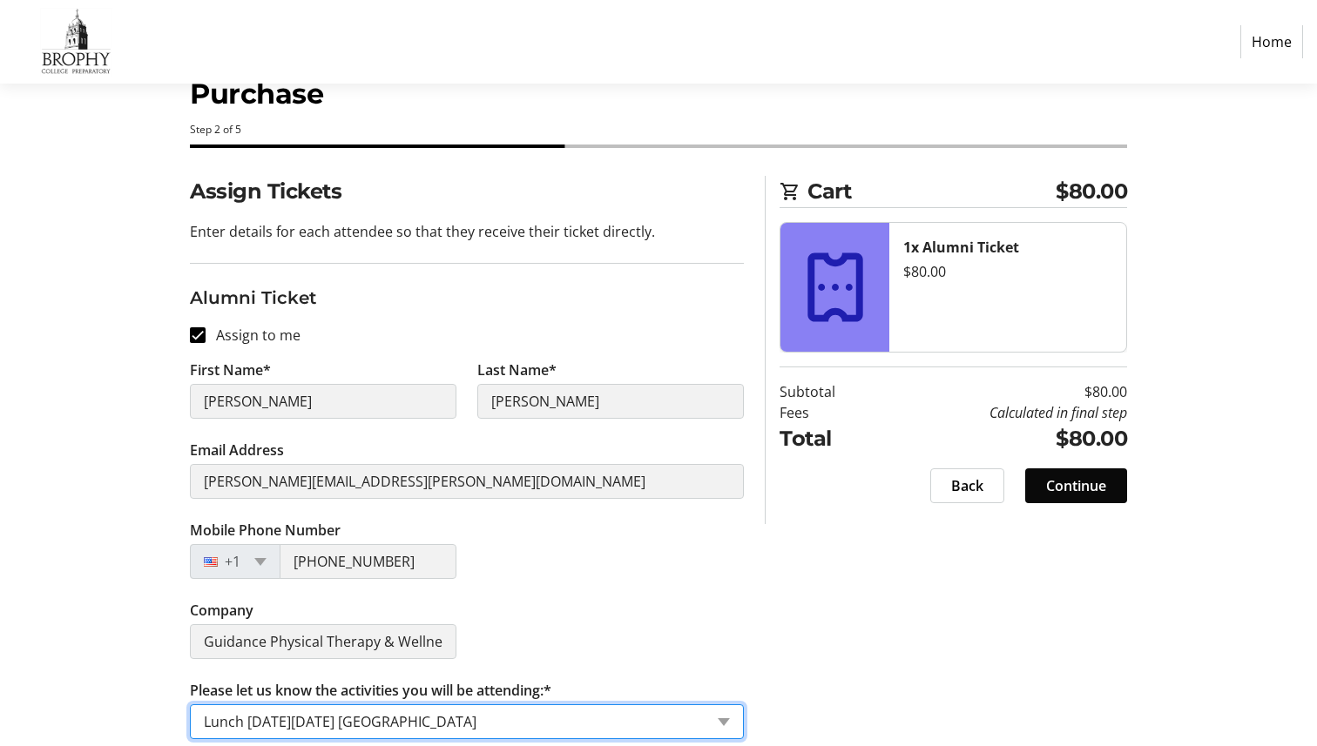
scroll to position [66, 0]
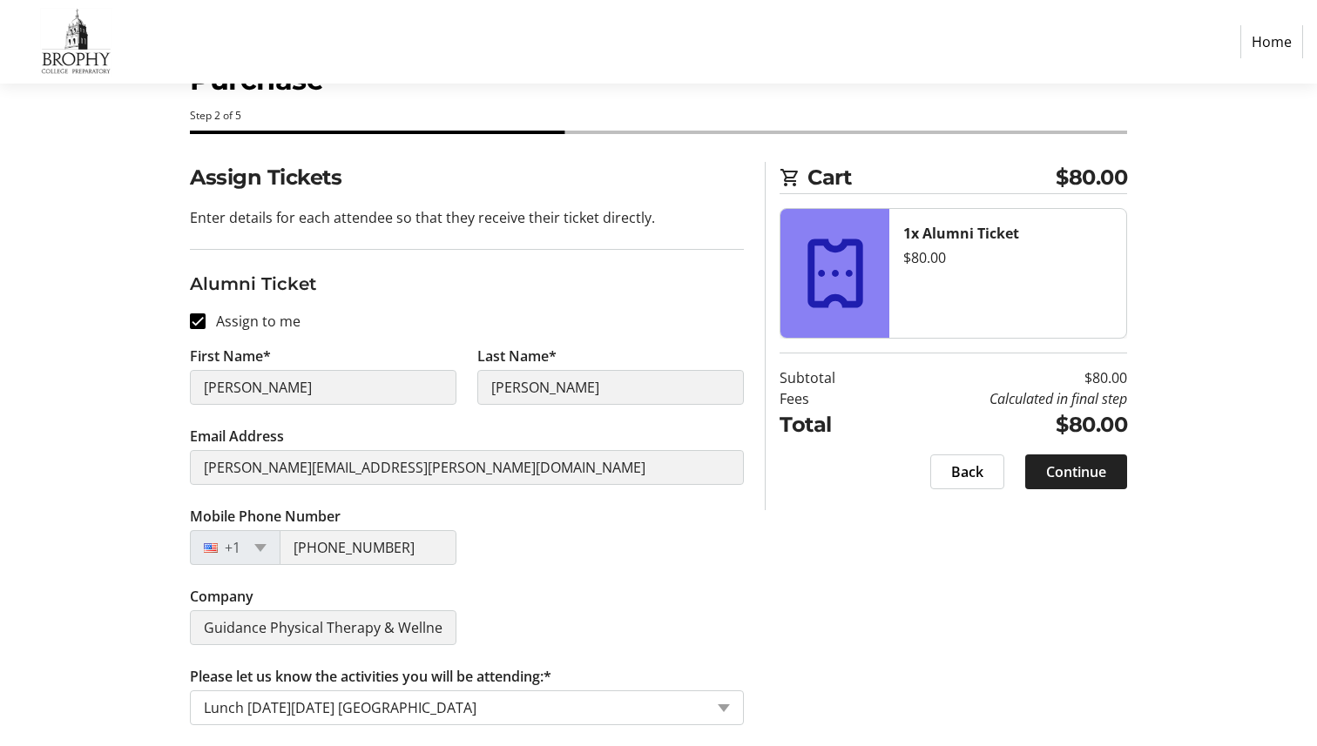
click at [1029, 469] on span "Continue" at bounding box center [1076, 472] width 60 height 21
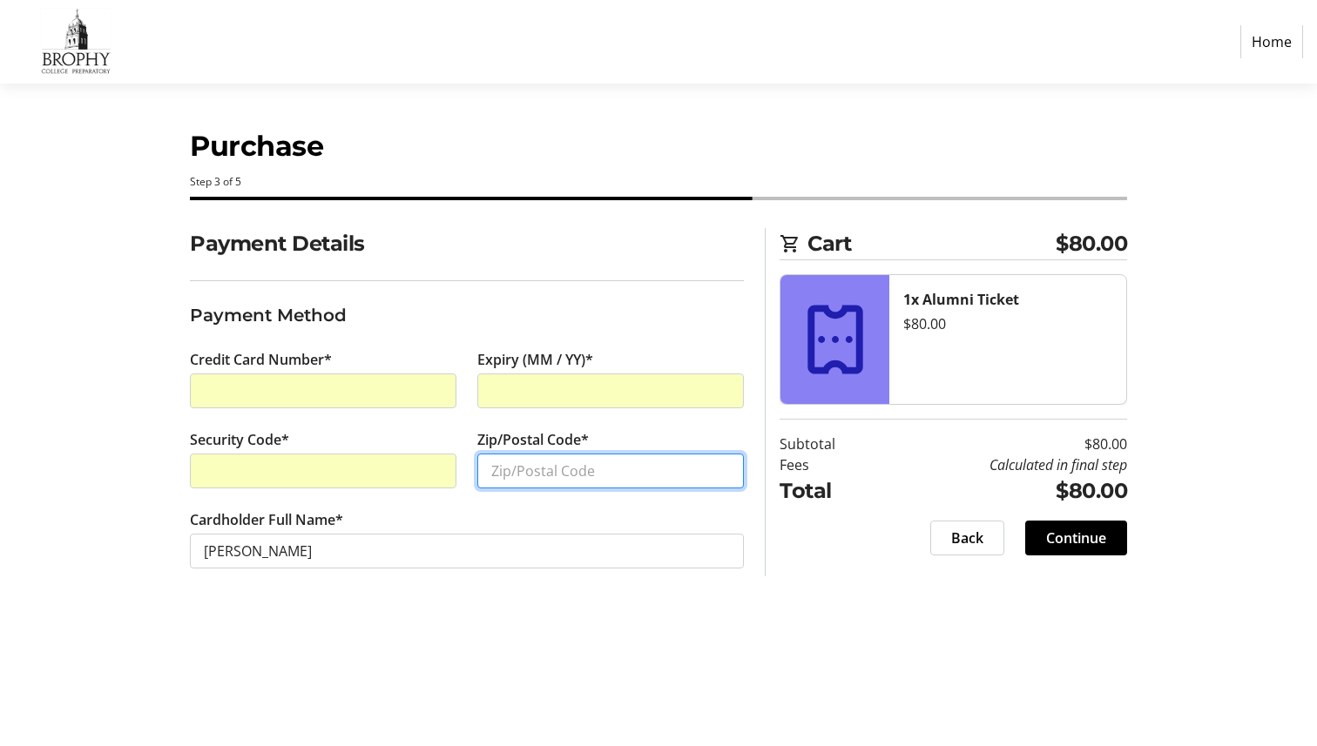
click at [580, 471] on input "Zip/Postal Code*" at bounding box center [610, 471] width 266 height 35
type input "85021"
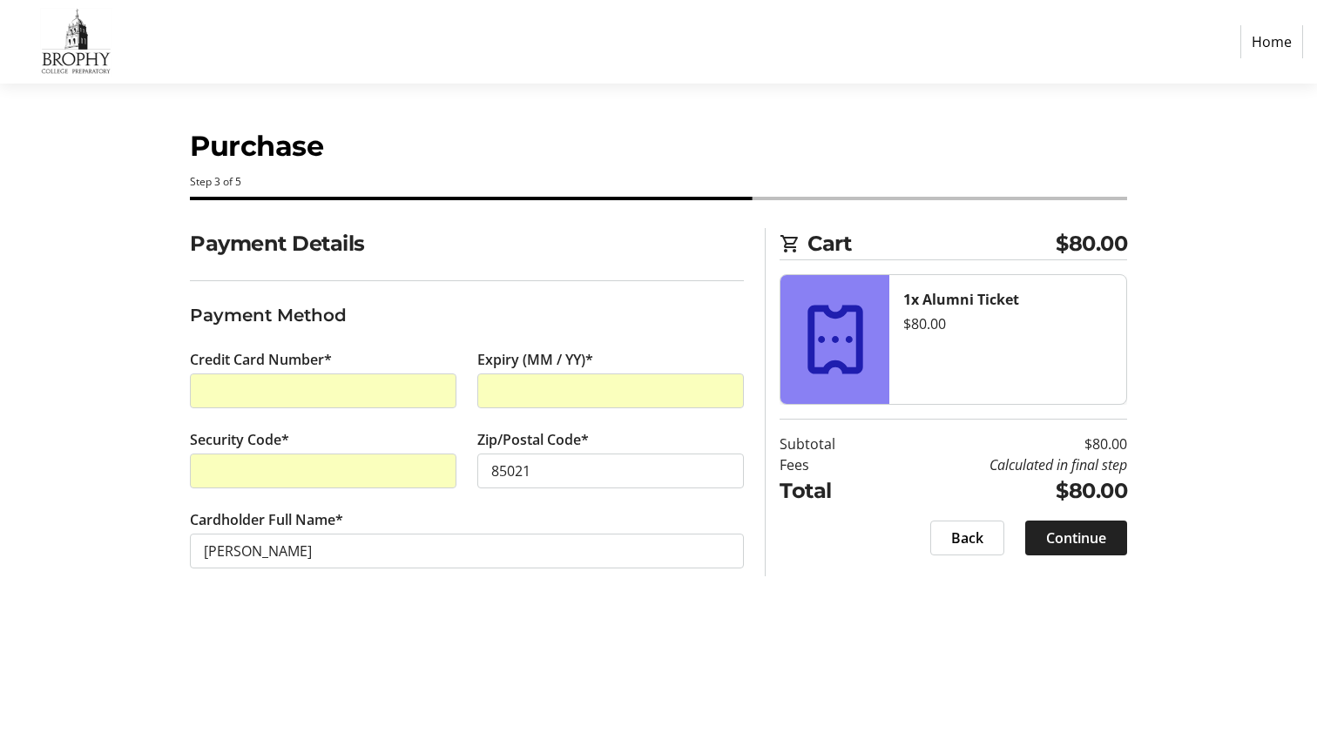
click at [1029, 539] on span "Continue" at bounding box center [1076, 538] width 60 height 21
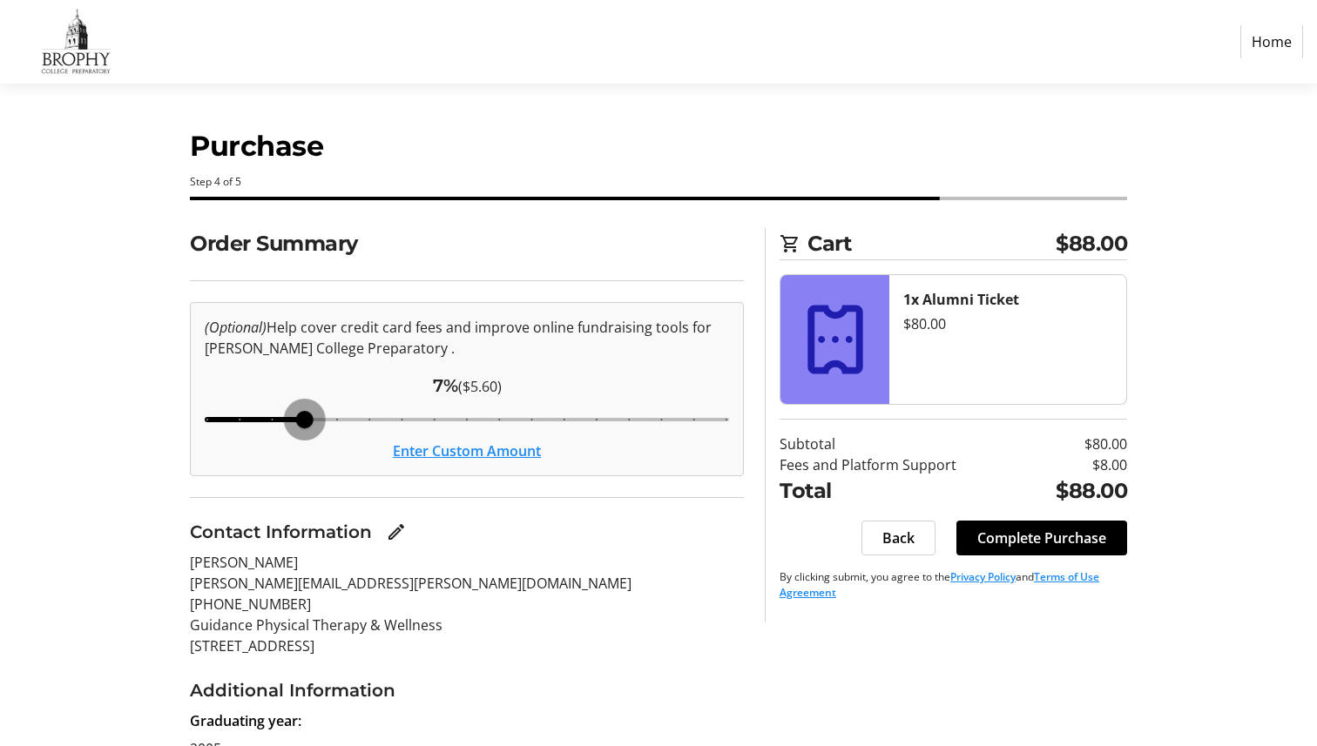
click at [317, 418] on input "Cover fees percentage" at bounding box center [466, 420] width 561 height 38
drag, startPoint x: 317, startPoint y: 418, endPoint x: 294, endPoint y: 418, distance: 22.6
click at [294, 418] on input "Cover fees percentage" at bounding box center [466, 420] width 561 height 38
click at [270, 418] on input "Cover fees percentage" at bounding box center [466, 420] width 561 height 38
drag, startPoint x: 282, startPoint y: 416, endPoint x: 387, endPoint y: 416, distance: 104.5
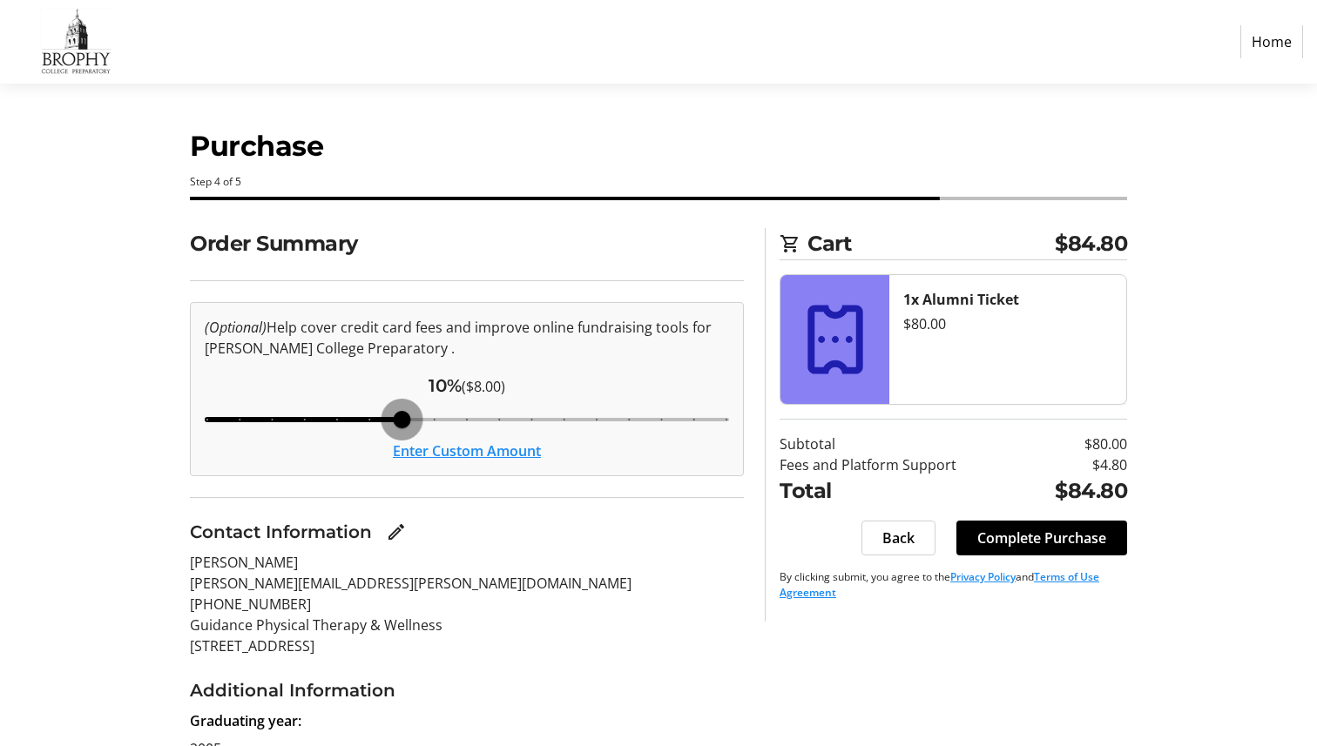
click at [387, 416] on input "Cover fees percentage" at bounding box center [466, 420] width 561 height 38
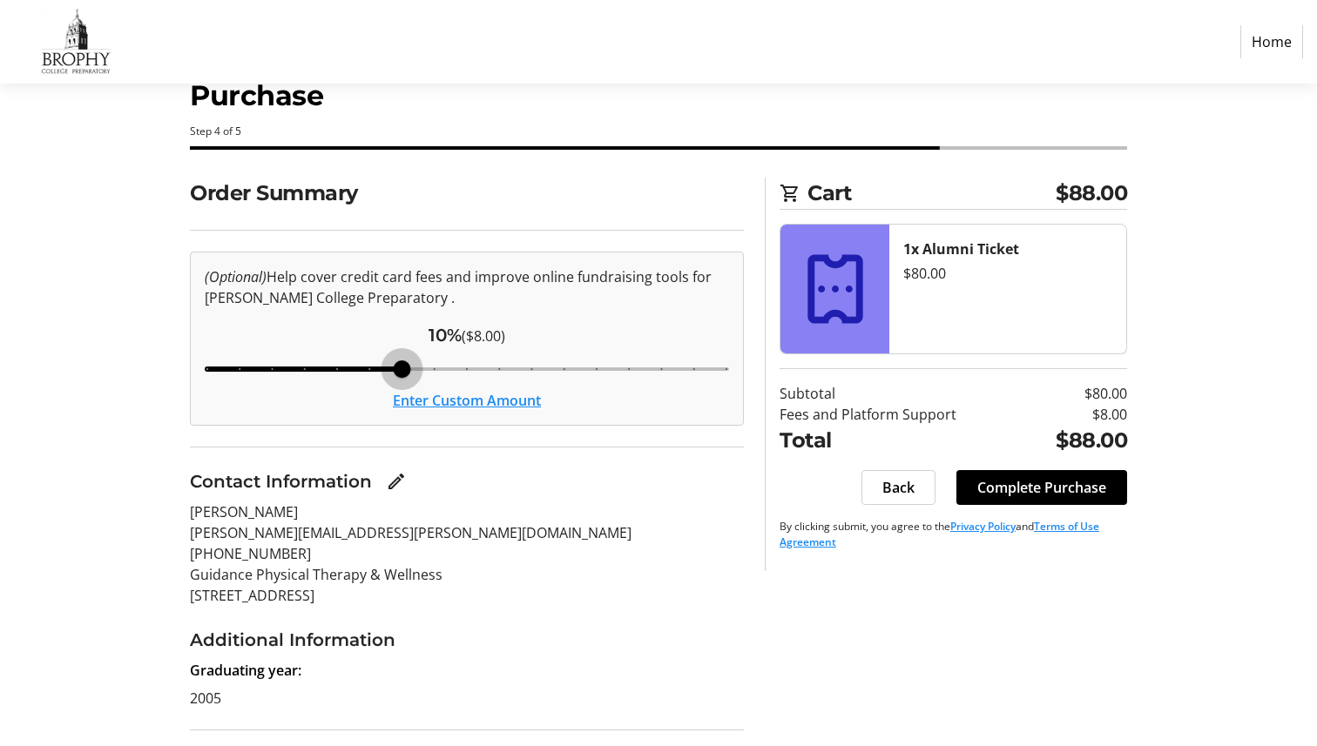
scroll to position [2, 0]
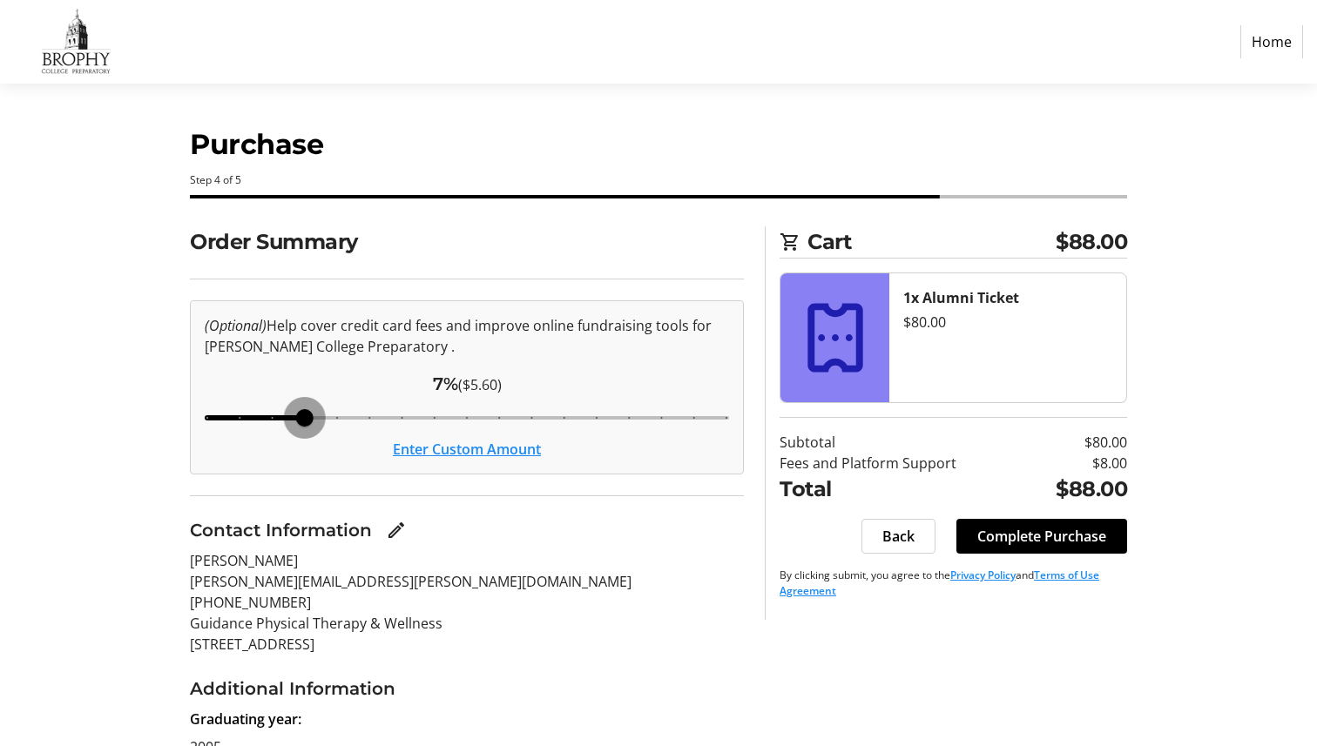
click at [292, 411] on input "Cover fees percentage" at bounding box center [466, 418] width 561 height 38
click at [255, 416] on input "Cover fees percentage" at bounding box center [466, 418] width 561 height 38
click at [377, 414] on input "Cover fees percentage" at bounding box center [466, 418] width 561 height 38
type input "10"
click at [387, 414] on input "Cover fees percentage" at bounding box center [466, 418] width 561 height 38
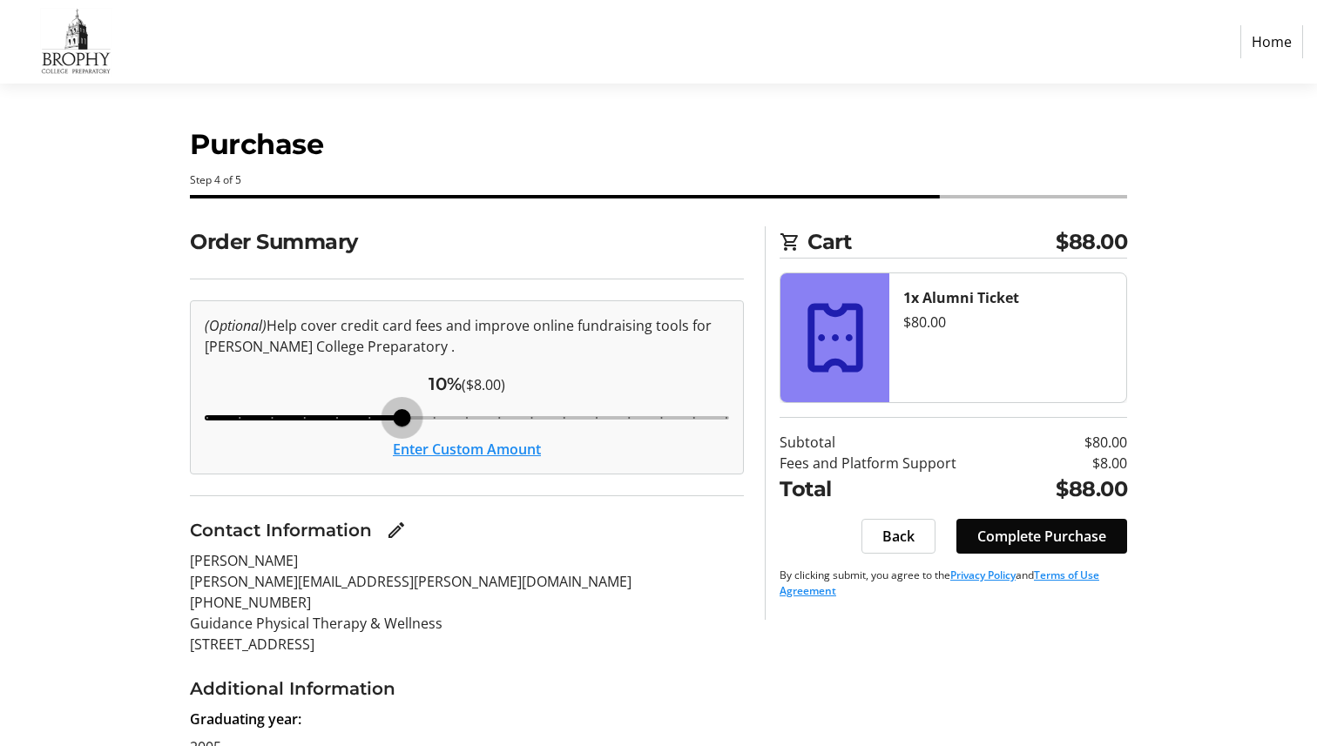
click at [1029, 538] on span "Complete Purchase" at bounding box center [1041, 536] width 129 height 21
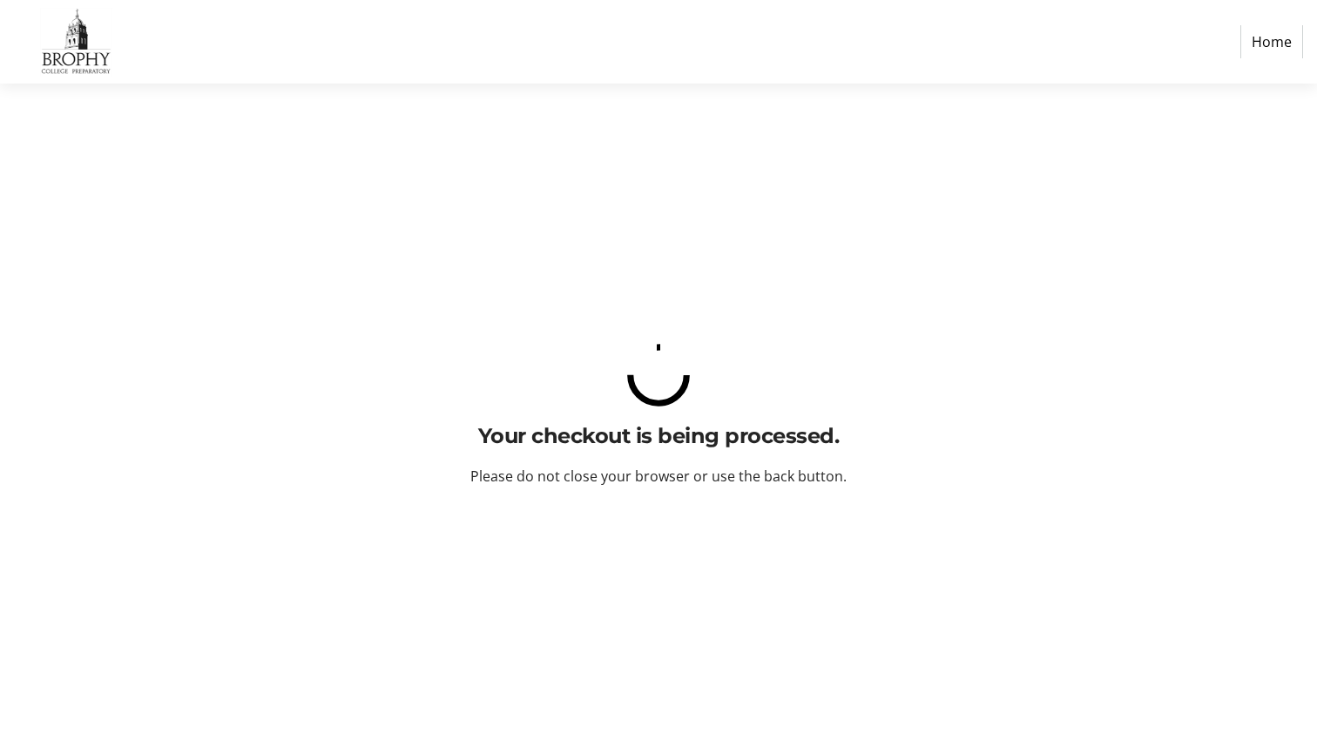
scroll to position [0, 0]
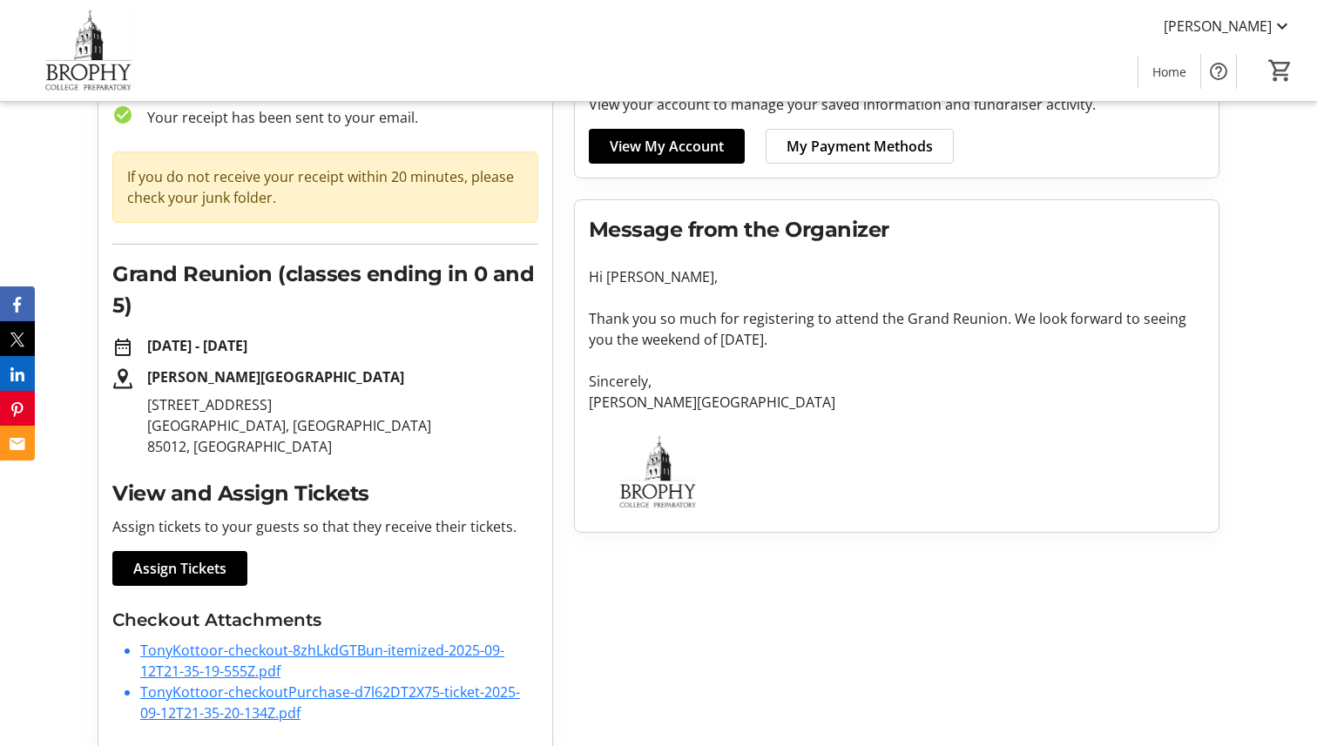
scroll to position [138, 0]
